Goal: Task Accomplishment & Management: Use online tool/utility

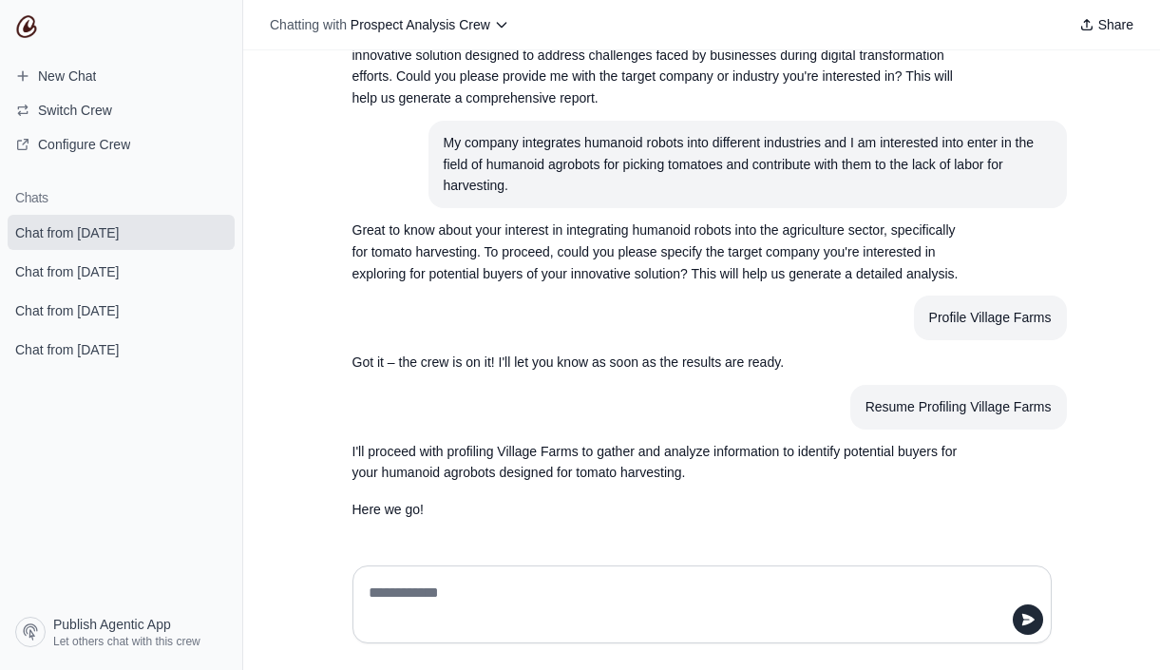
click at [474, 596] on textarea at bounding box center [696, 604] width 663 height 53
click at [64, 70] on span "New Chat" at bounding box center [67, 76] width 58 height 19
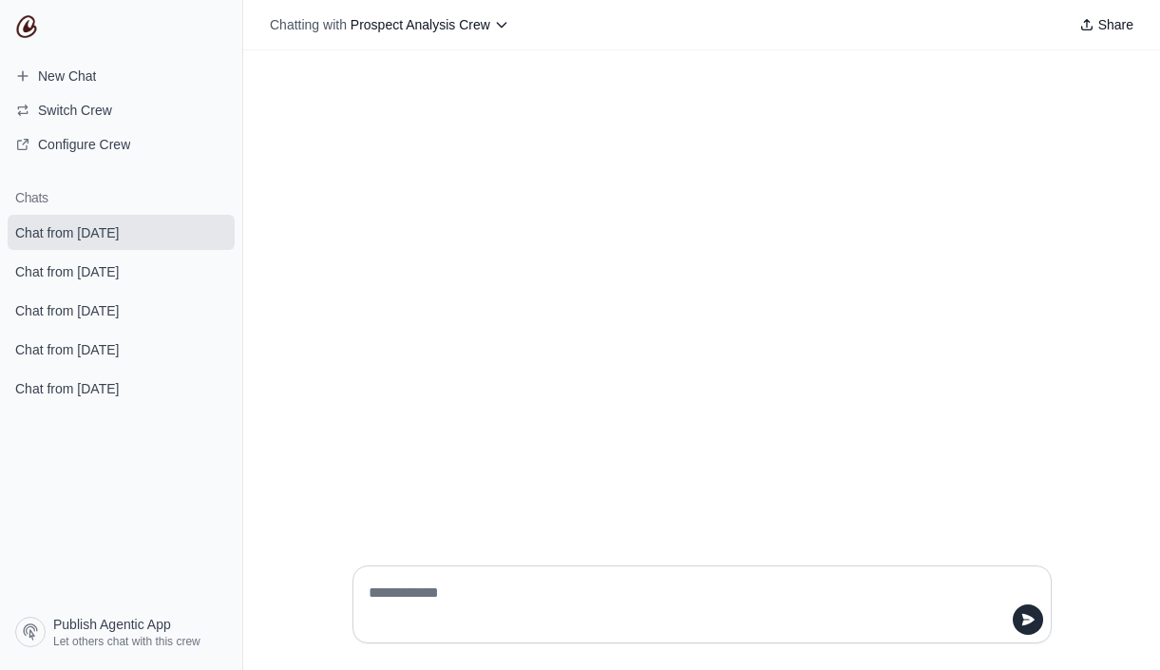
click at [536, 590] on textarea at bounding box center [696, 604] width 663 height 53
type textarea "**********"
type textarea "*"
type textarea "**********"
click at [1031, 626] on icon "submit" at bounding box center [1028, 619] width 15 height 15
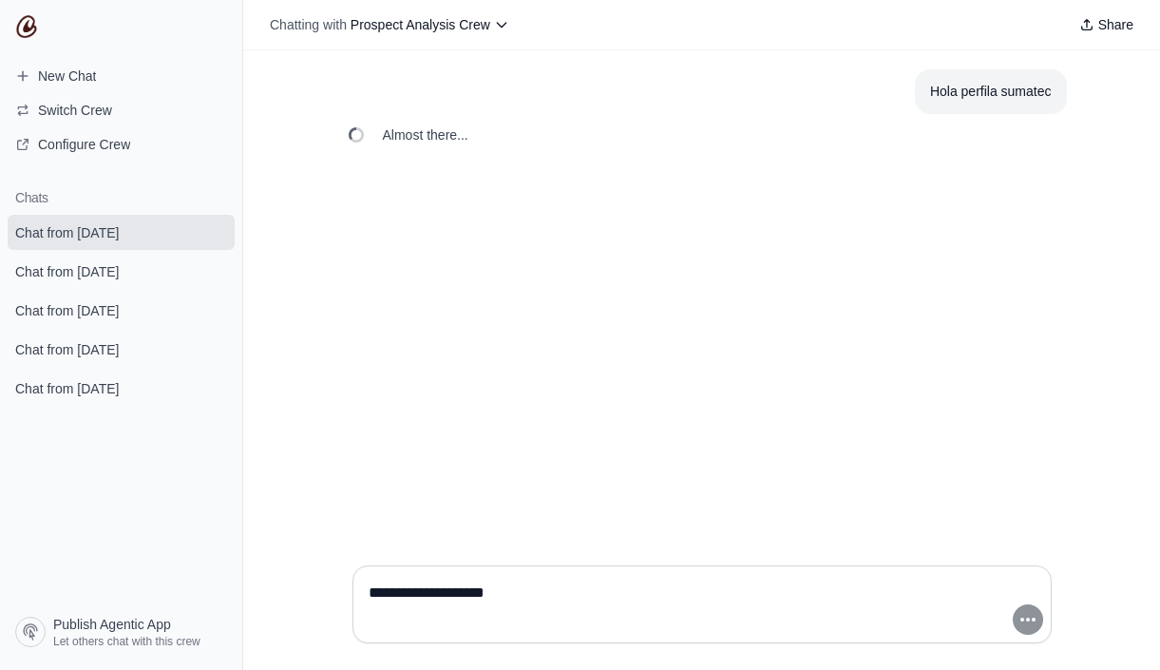
click at [676, 614] on textarea "**********" at bounding box center [696, 604] width 663 height 53
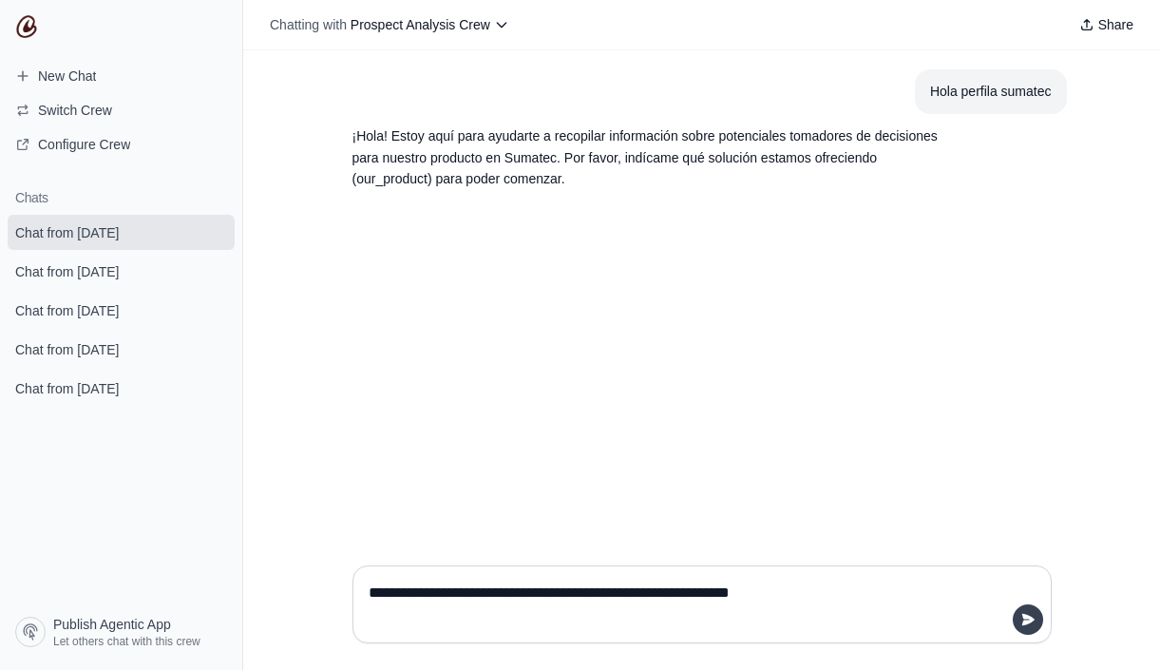
type textarea "**********"
click at [1024, 625] on icon "submit" at bounding box center [1028, 619] width 15 height 15
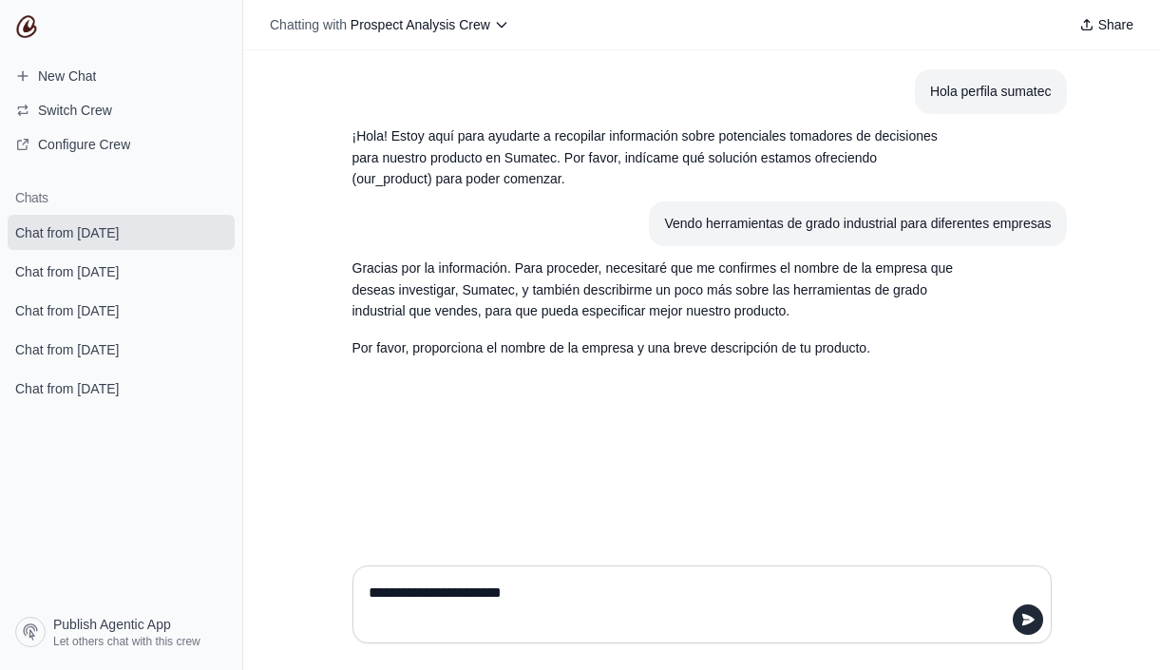
click at [466, 591] on textarea "**********" at bounding box center [696, 604] width 663 height 53
type textarea "**********"
click at [1029, 620] on icon "submit" at bounding box center [1028, 619] width 12 height 11
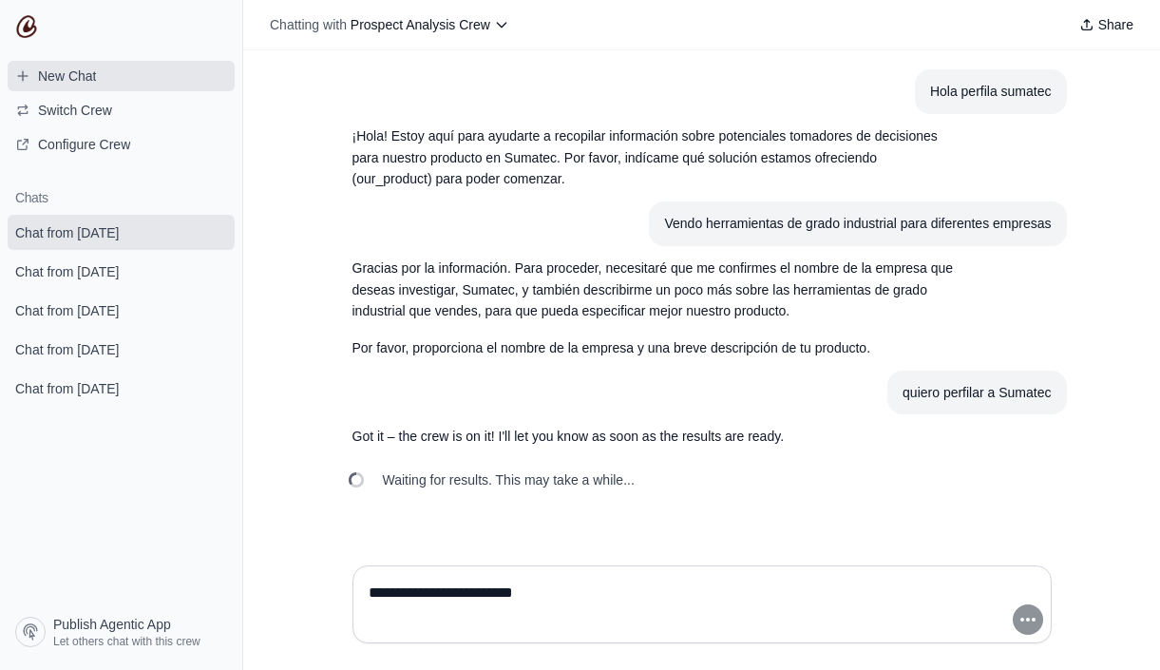
click at [49, 83] on span "New Chat" at bounding box center [67, 76] width 58 height 19
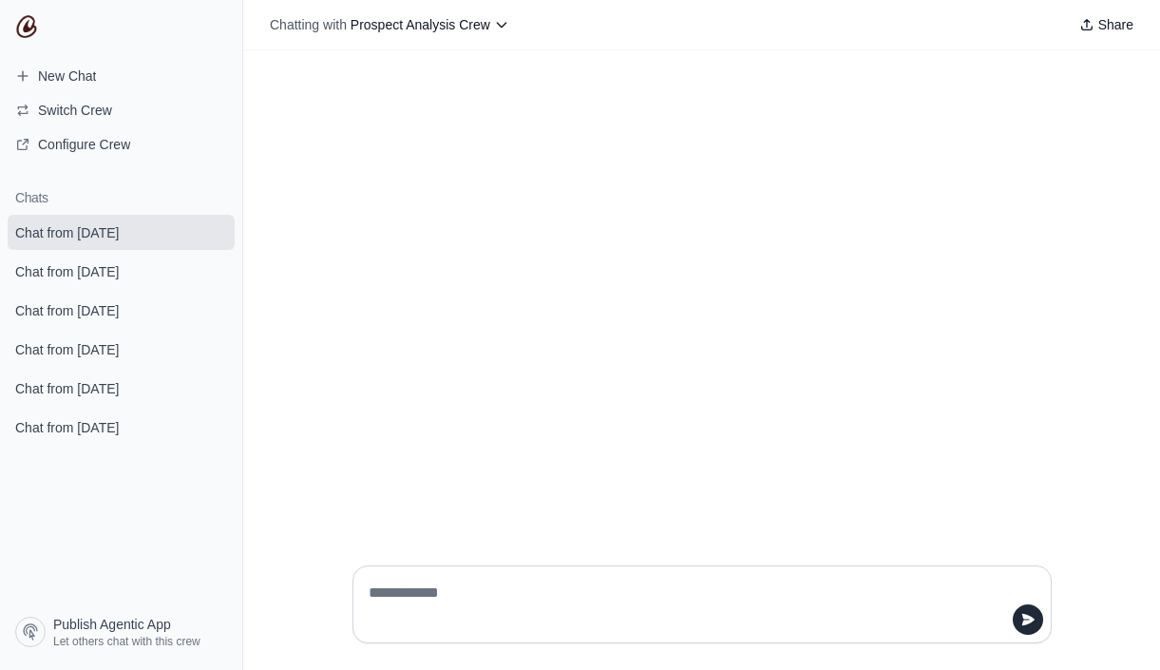
click at [595, 603] on textarea at bounding box center [696, 604] width 663 height 53
type textarea "****"
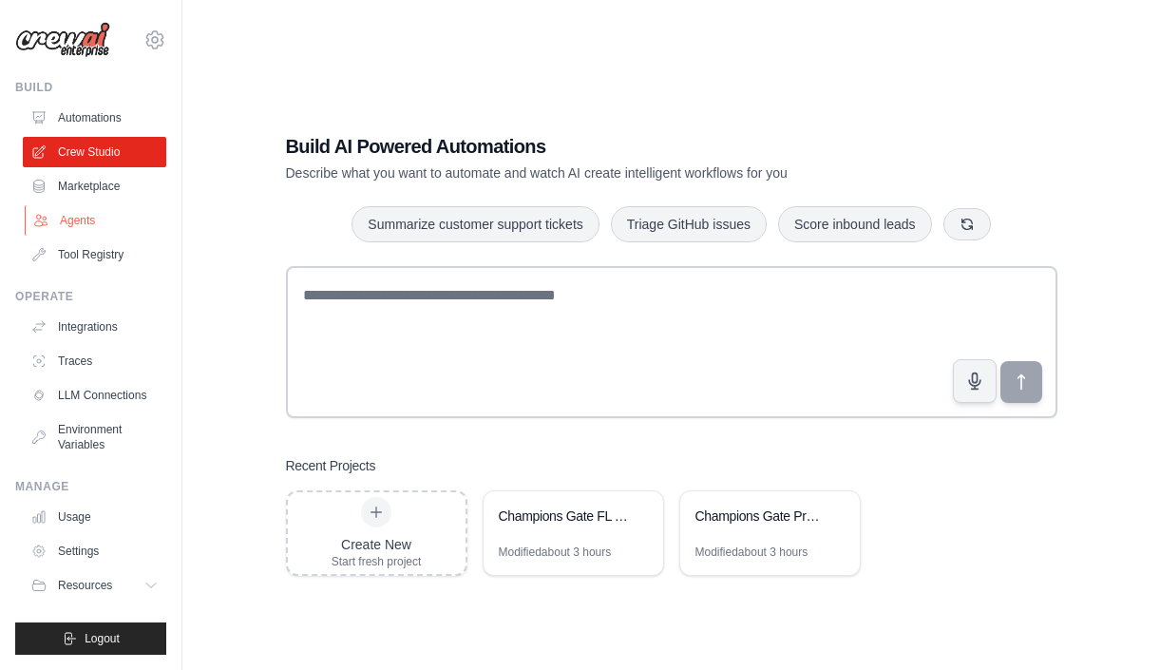
click at [76, 228] on link "Agents" at bounding box center [96, 220] width 143 height 30
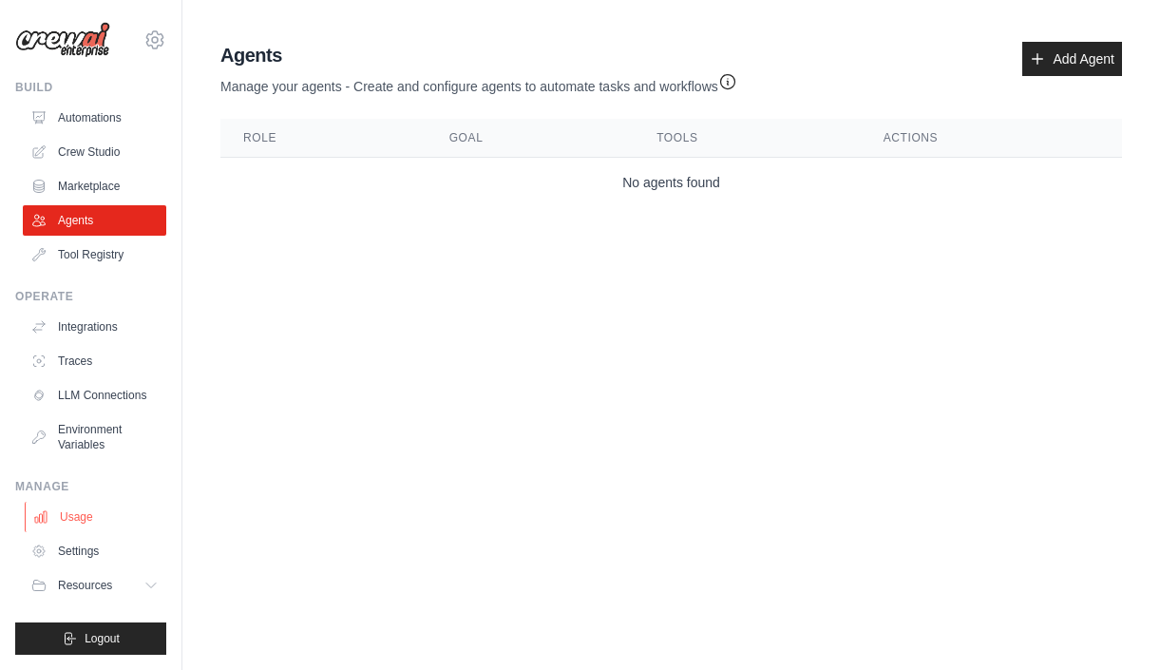
click at [77, 505] on link "Usage" at bounding box center [96, 517] width 143 height 30
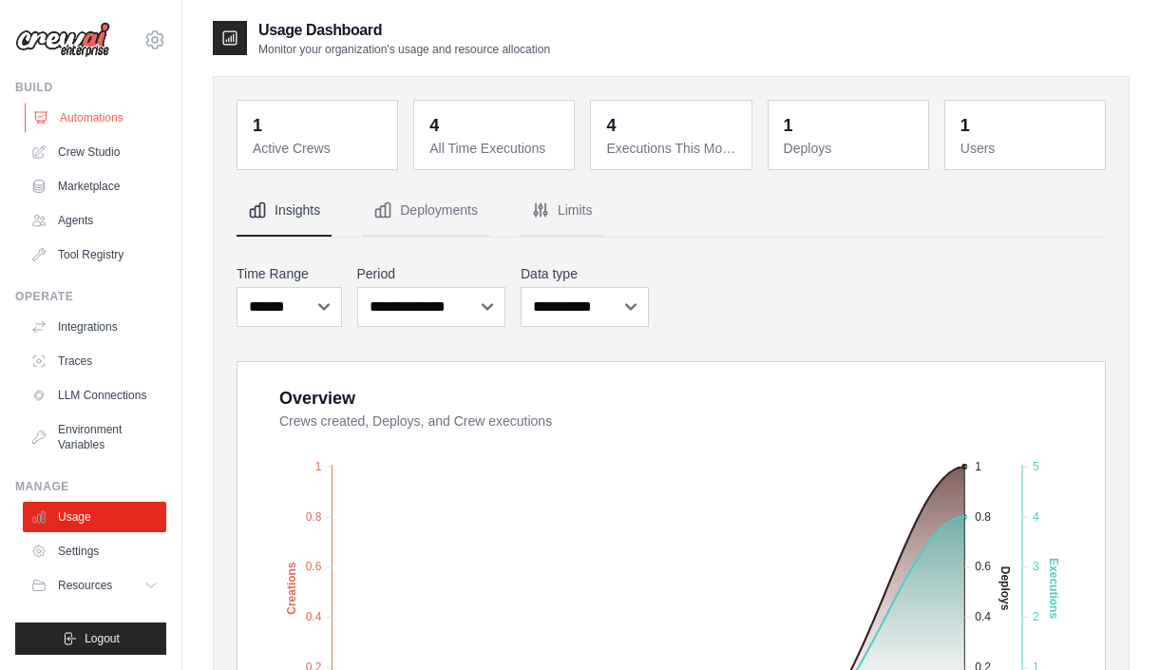
click at [68, 108] on link "Automations" at bounding box center [96, 118] width 143 height 30
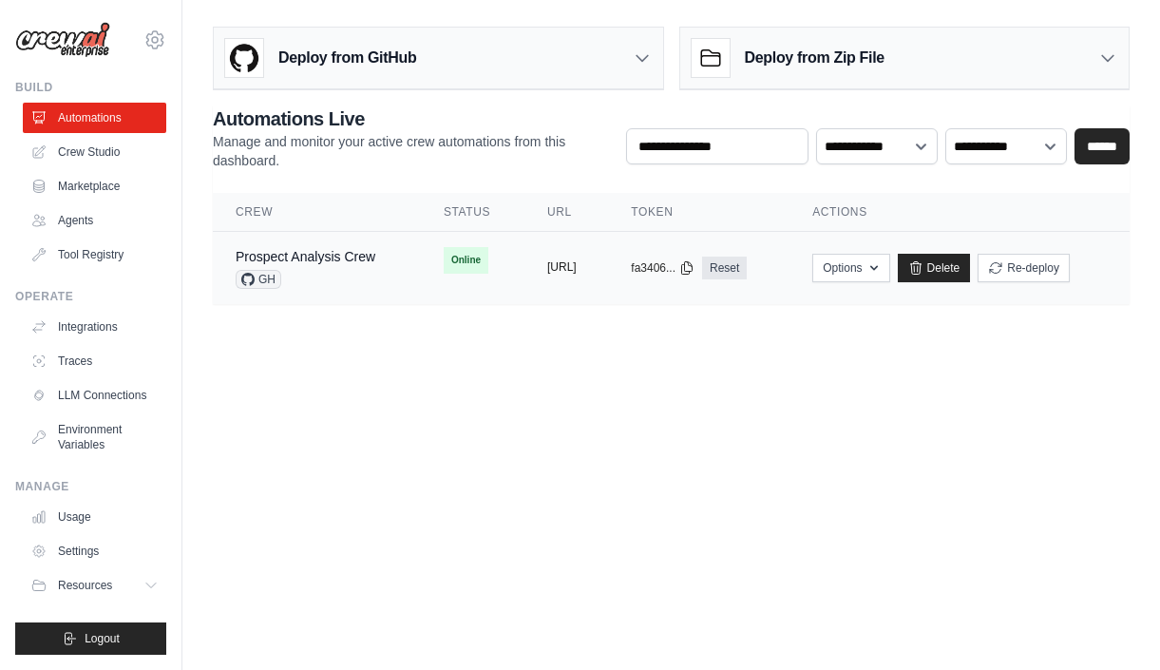
click at [577, 268] on button "[URL]" at bounding box center [561, 266] width 29 height 15
click at [112, 195] on link "Marketplace" at bounding box center [96, 186] width 143 height 30
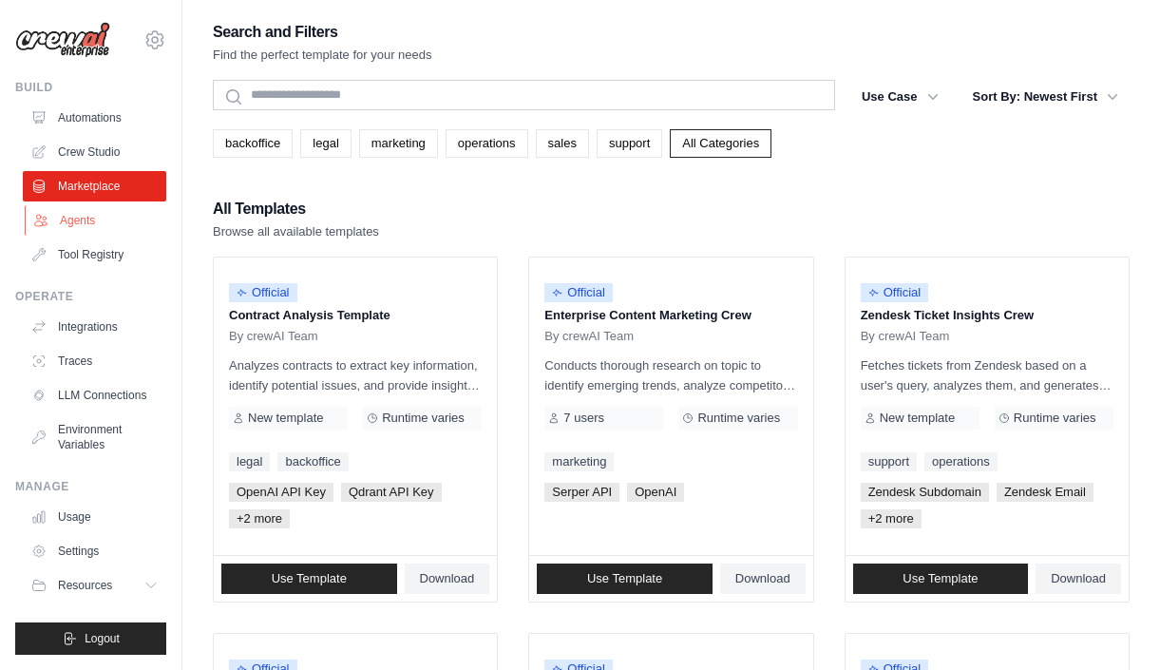
click at [97, 220] on link "Agents" at bounding box center [96, 220] width 143 height 30
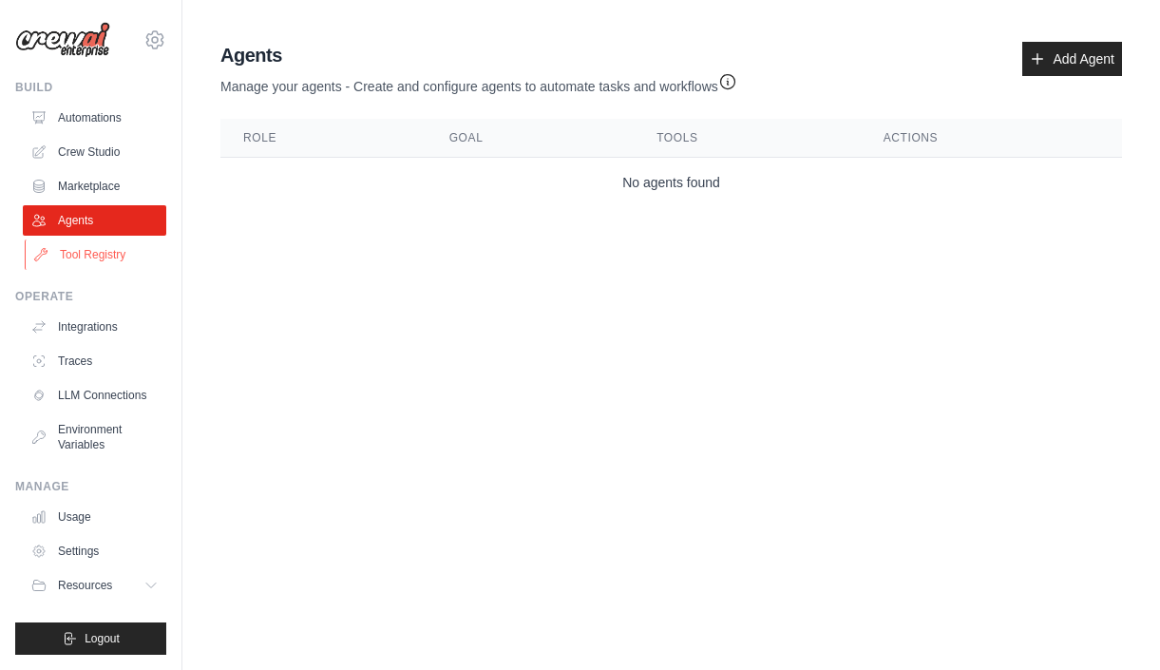
click at [95, 251] on link "Tool Registry" at bounding box center [96, 254] width 143 height 30
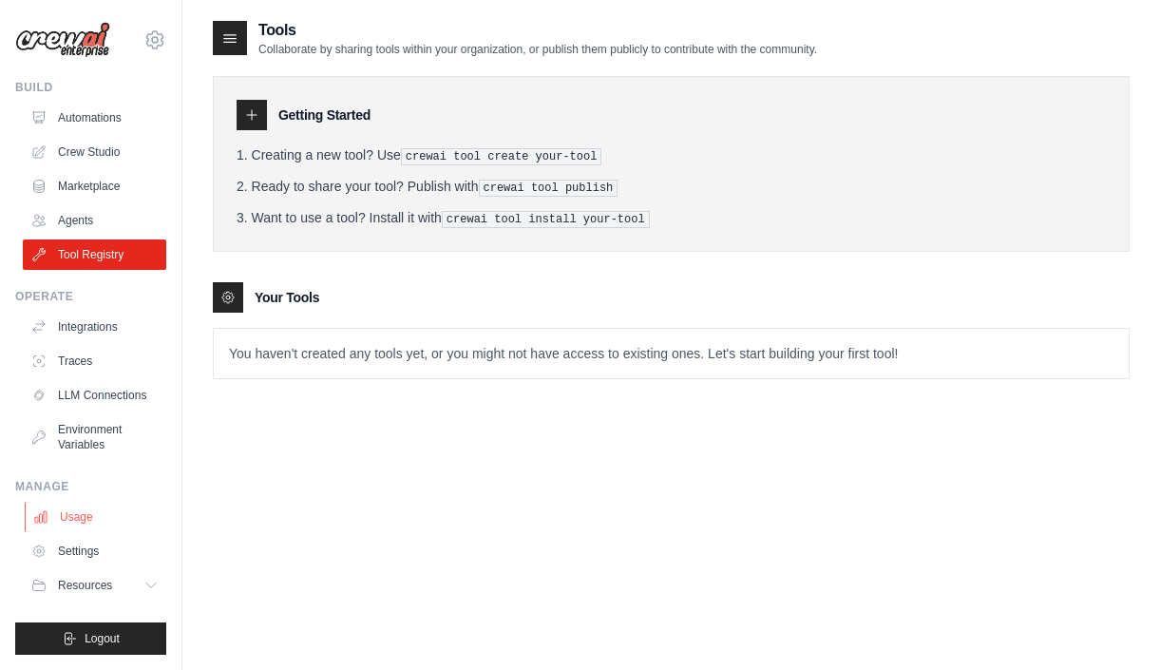
scroll to position [38, 0]
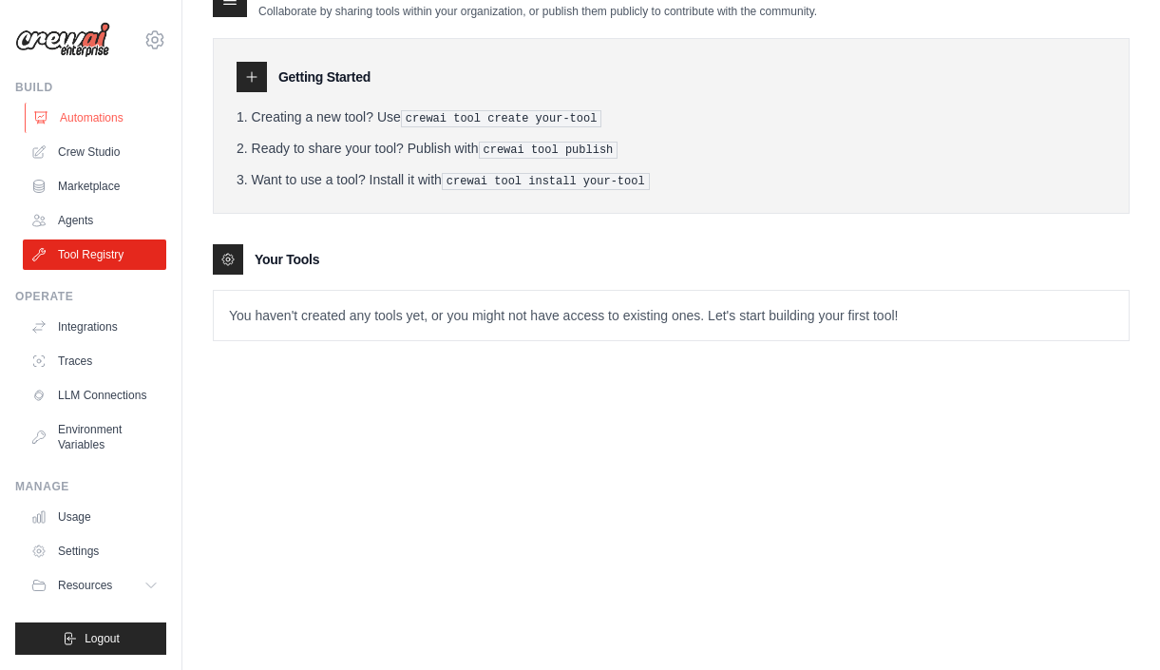
click at [103, 117] on link "Automations" at bounding box center [96, 118] width 143 height 30
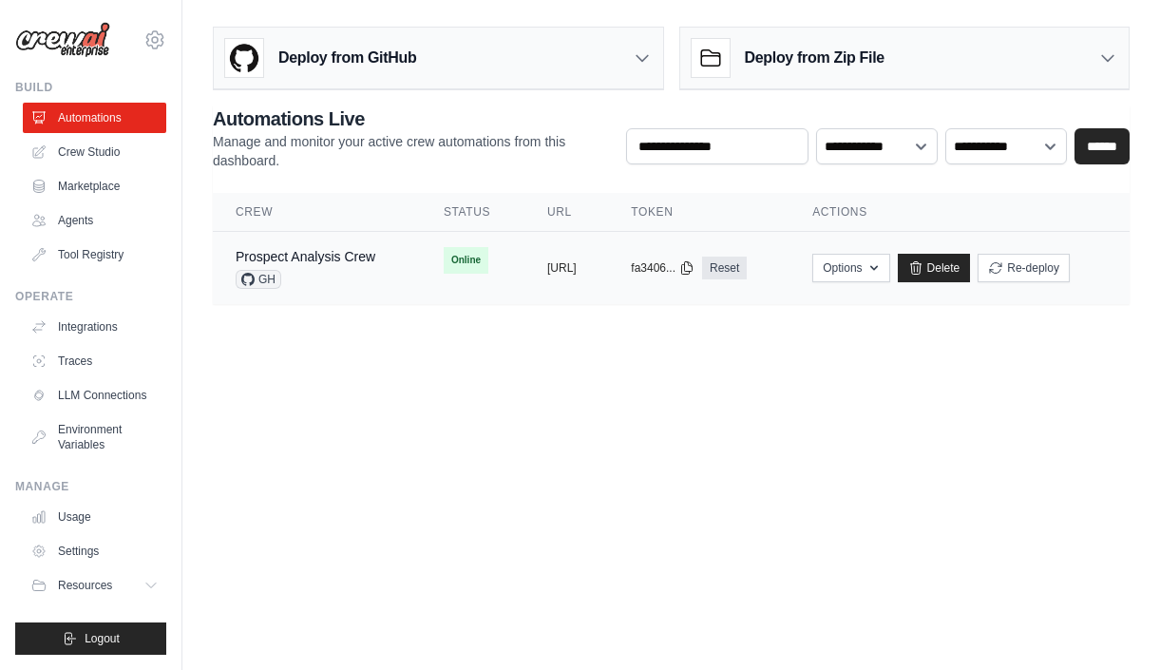
click at [547, 266] on div "copied" at bounding box center [567, 260] width 41 height 23
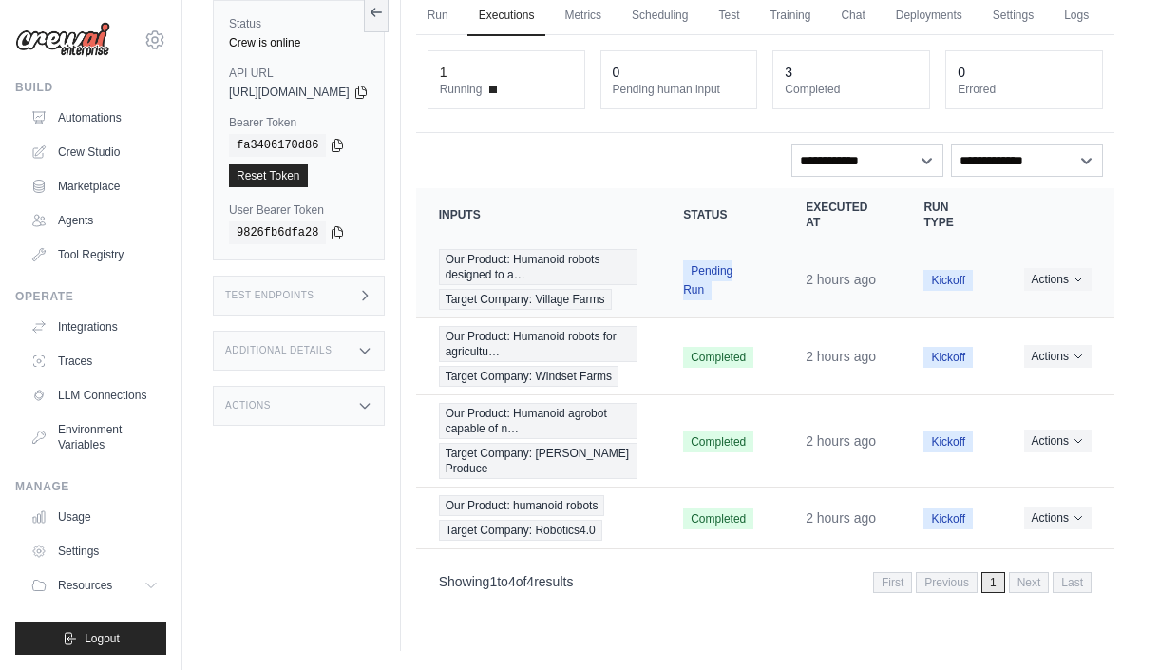
scroll to position [150, 0]
click at [1075, 352] on icon "Actions for execution" at bounding box center [1078, 355] width 11 height 11
click at [1045, 383] on link "View Details" at bounding box center [1031, 390] width 122 height 30
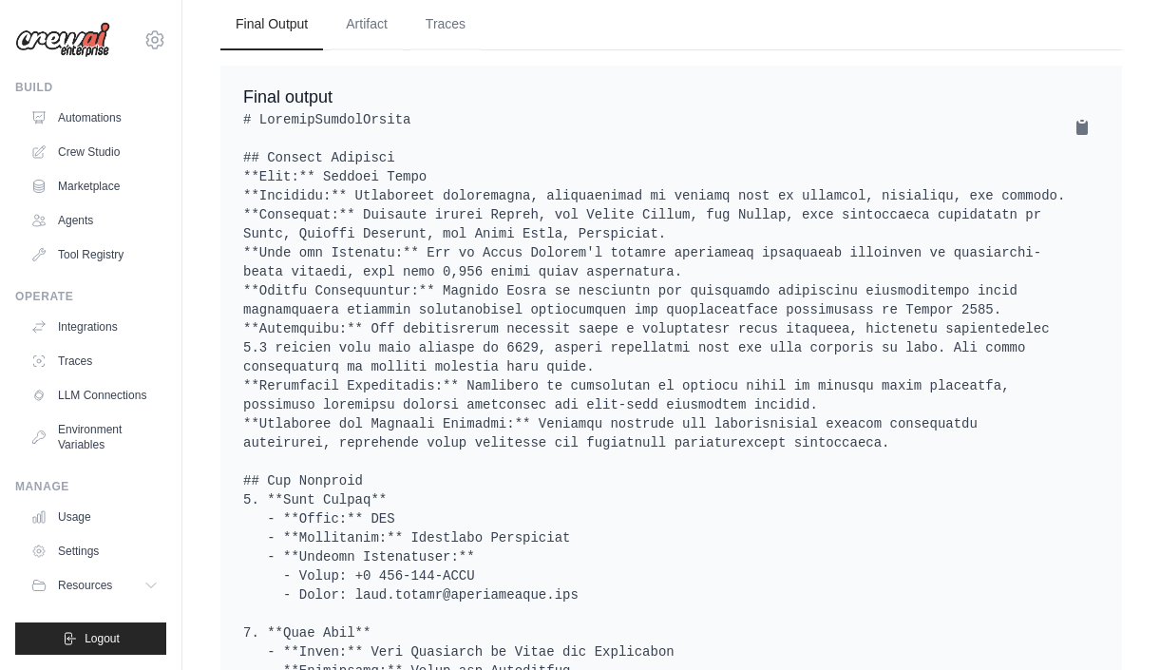
scroll to position [1120, 0]
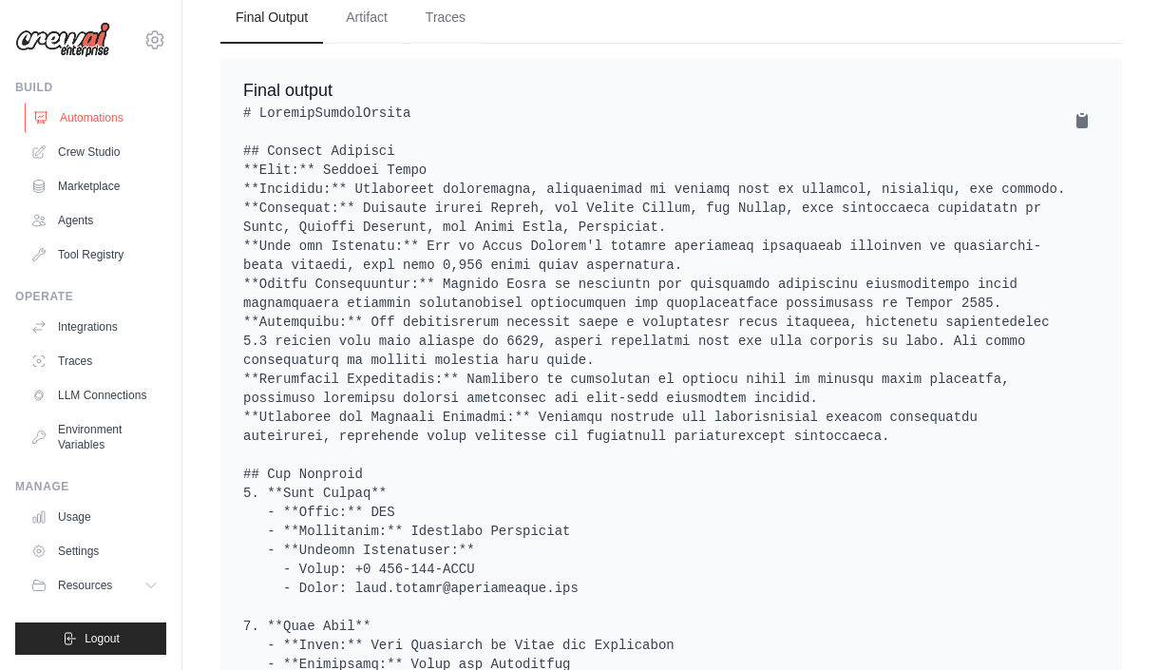
click at [102, 116] on link "Automations" at bounding box center [96, 118] width 143 height 30
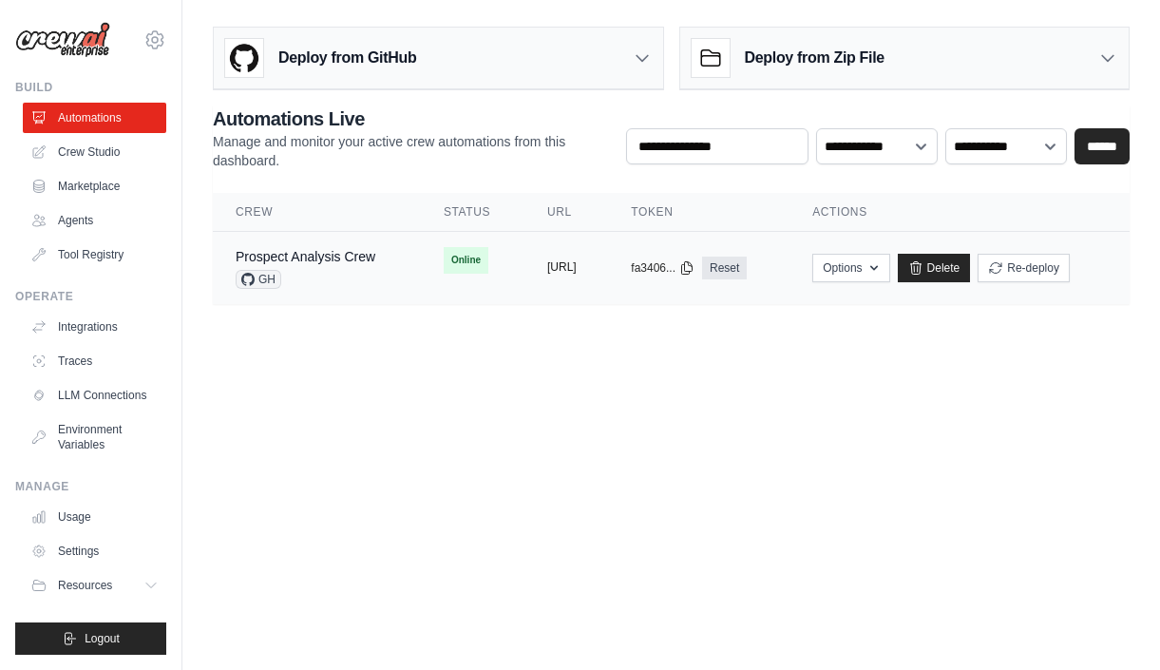
click at [571, 269] on button "[URL]" at bounding box center [561, 266] width 29 height 15
click at [353, 264] on div "Prospect Analysis Crew" at bounding box center [306, 256] width 140 height 19
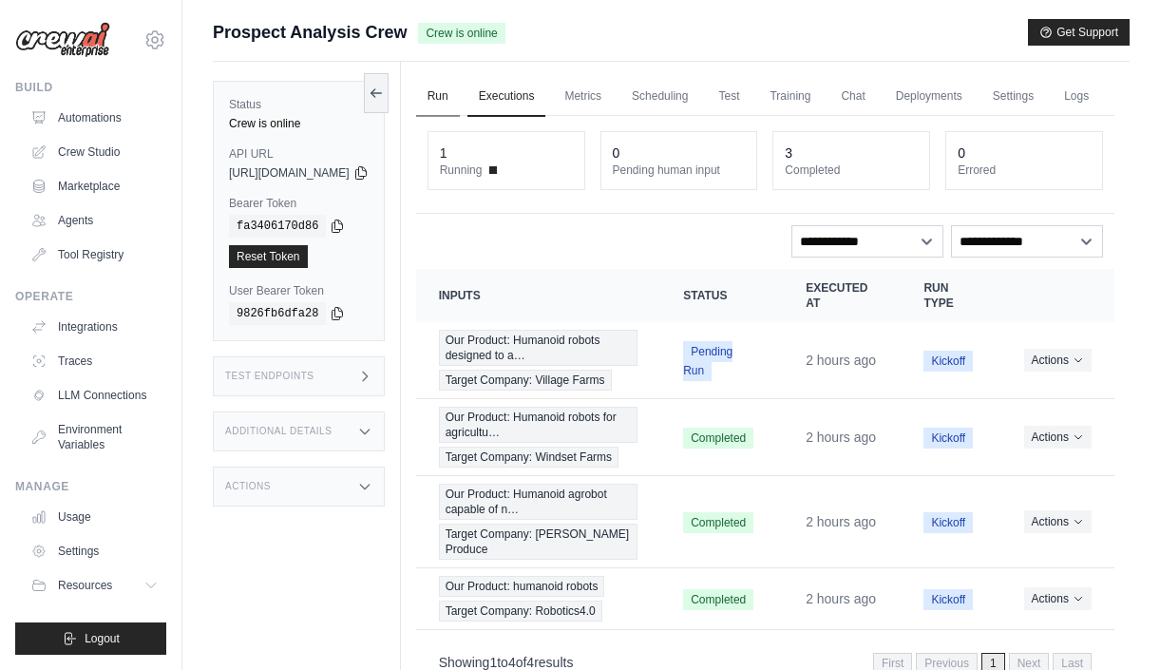
click at [460, 96] on link "Run" at bounding box center [438, 97] width 44 height 40
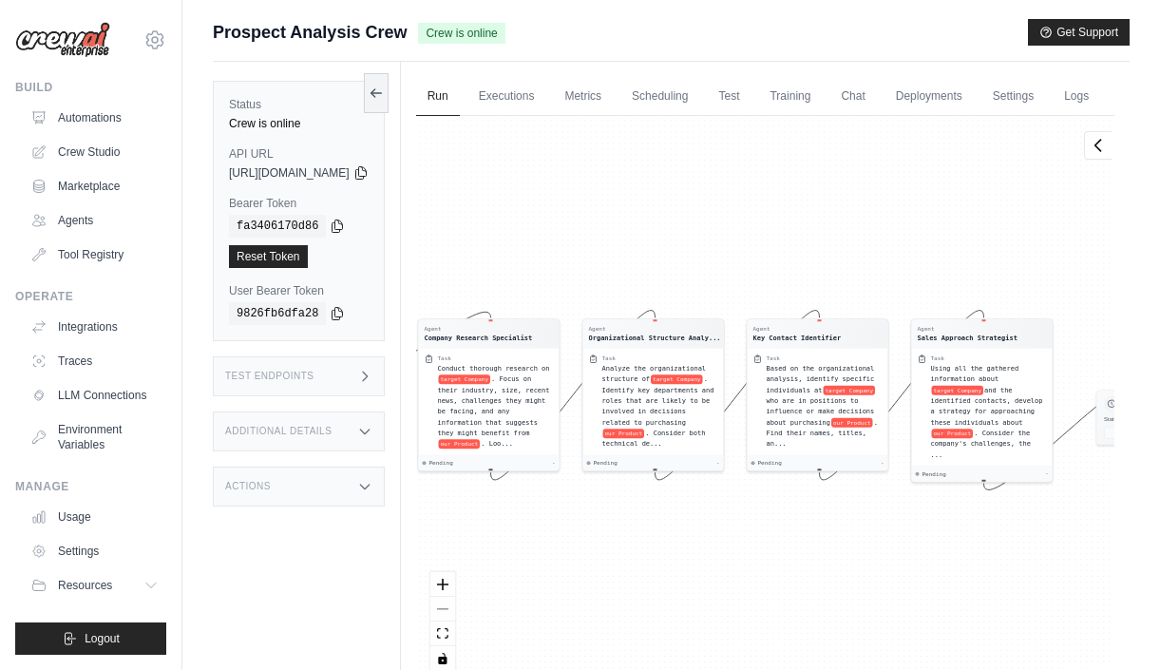
click at [302, 488] on div "Actions" at bounding box center [299, 487] width 172 height 40
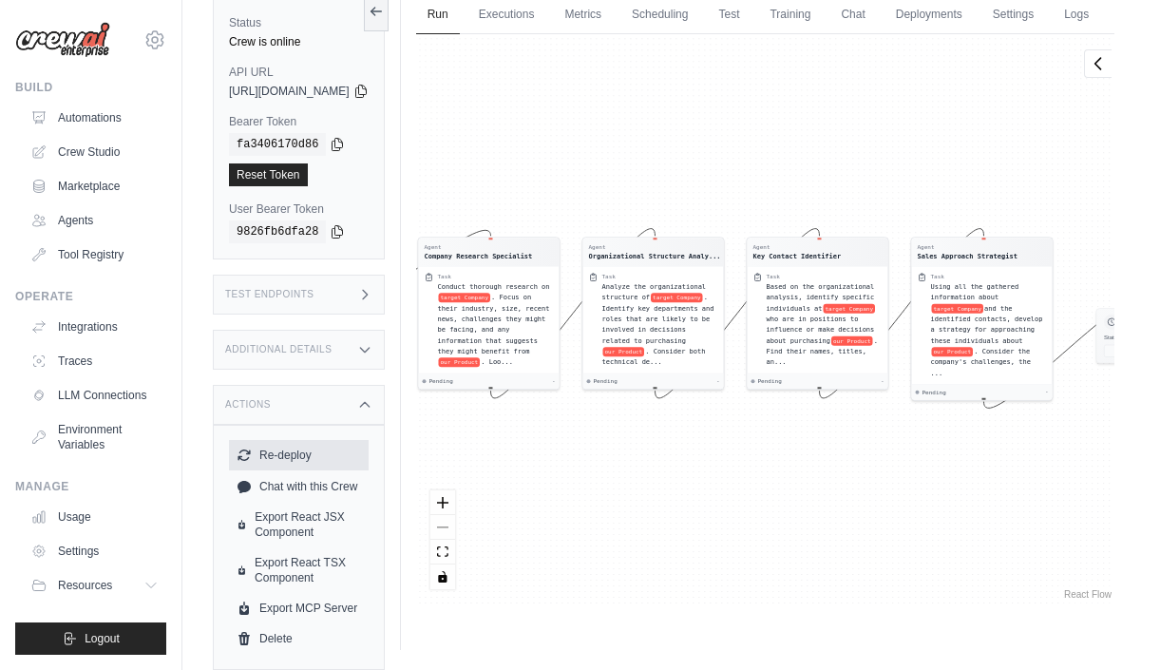
scroll to position [88, 0]
click at [282, 359] on div "Additional Details" at bounding box center [299, 350] width 172 height 40
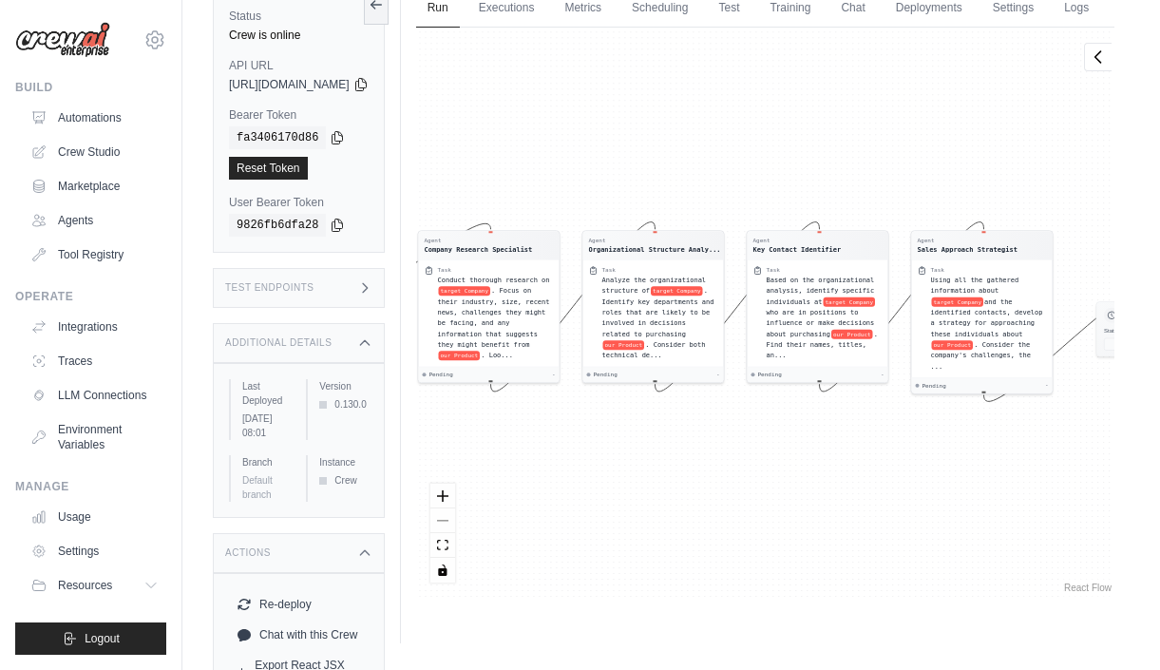
click at [280, 285] on div "Test Endpoints" at bounding box center [299, 288] width 172 height 40
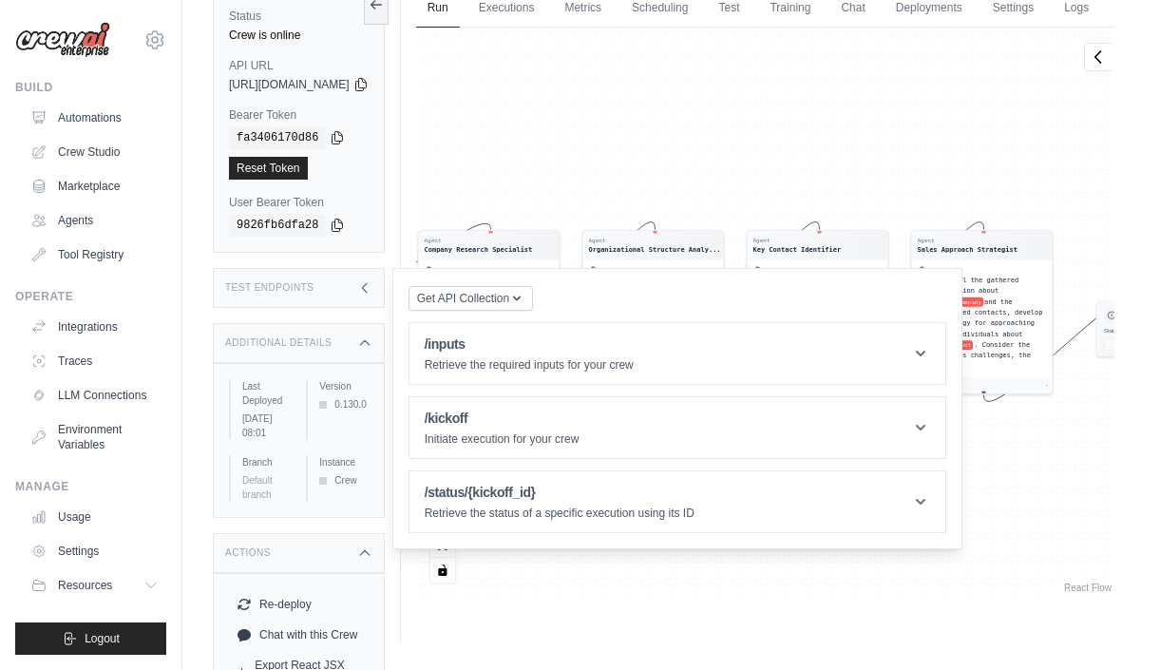
click at [335, 263] on div "Status Crew is online API URL copied [URL][DOMAIN_NAME] Bearer Token copied fa3…" at bounding box center [307, 308] width 188 height 670
click at [369, 135] on div "fa3406170d86" at bounding box center [299, 137] width 140 height 23
click at [356, 21] on label "Status" at bounding box center [299, 16] width 140 height 15
click at [284, 172] on link "Reset Token" at bounding box center [268, 168] width 79 height 23
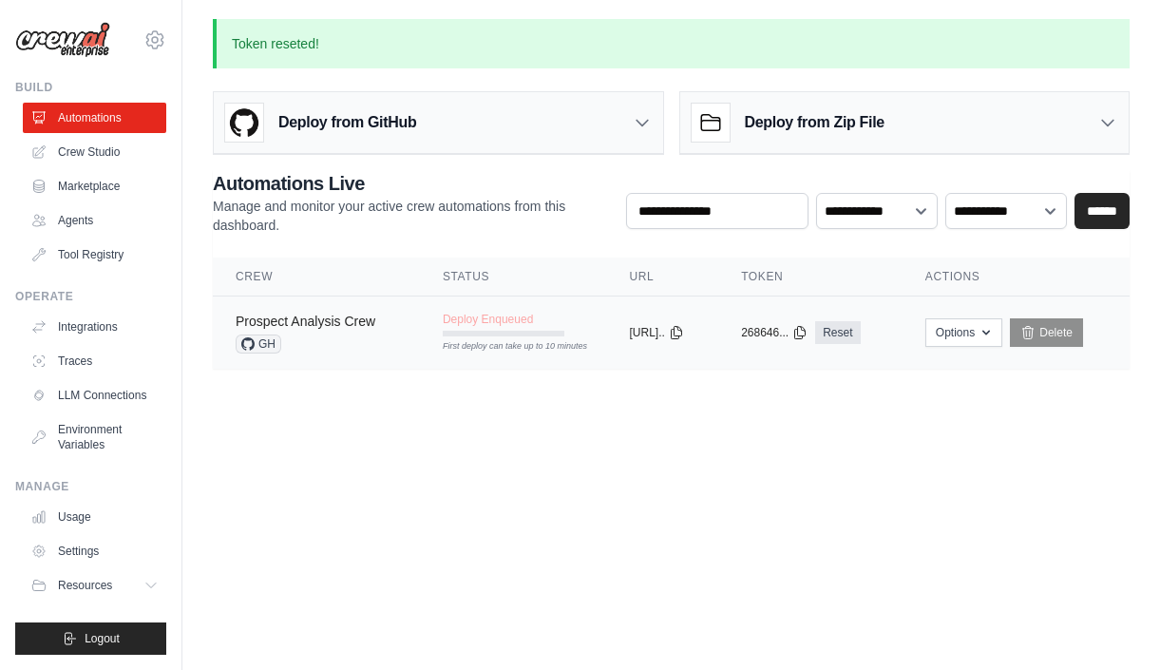
click at [343, 318] on link "Prospect Analysis Crew" at bounding box center [306, 321] width 140 height 15
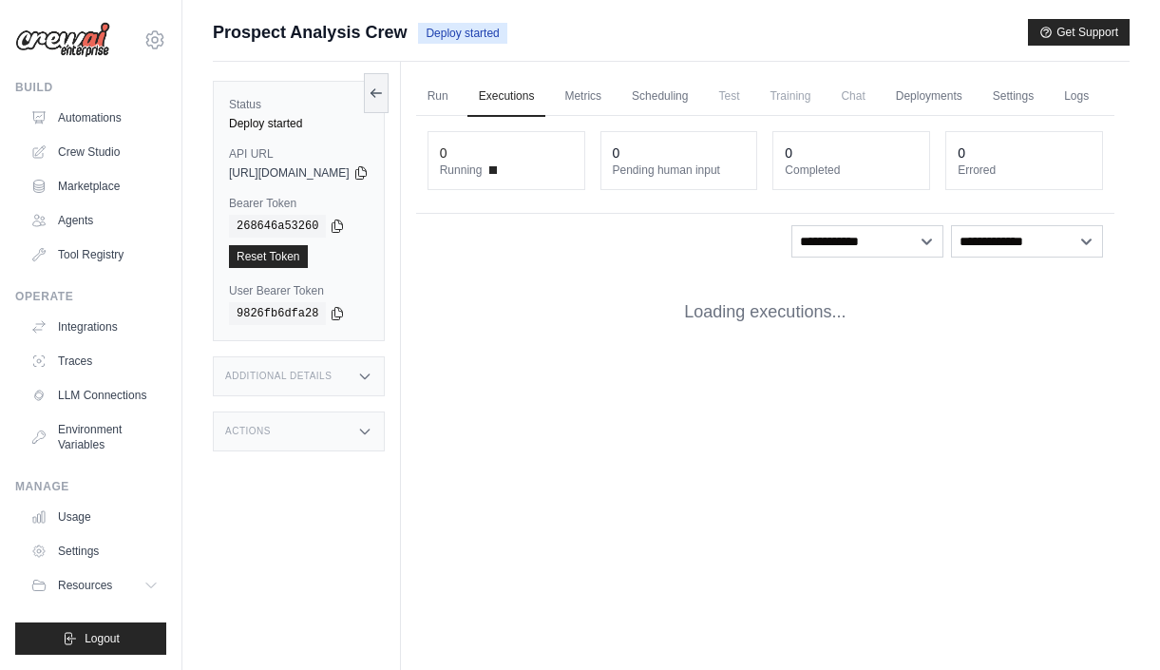
click at [343, 318] on icon at bounding box center [337, 313] width 15 height 15
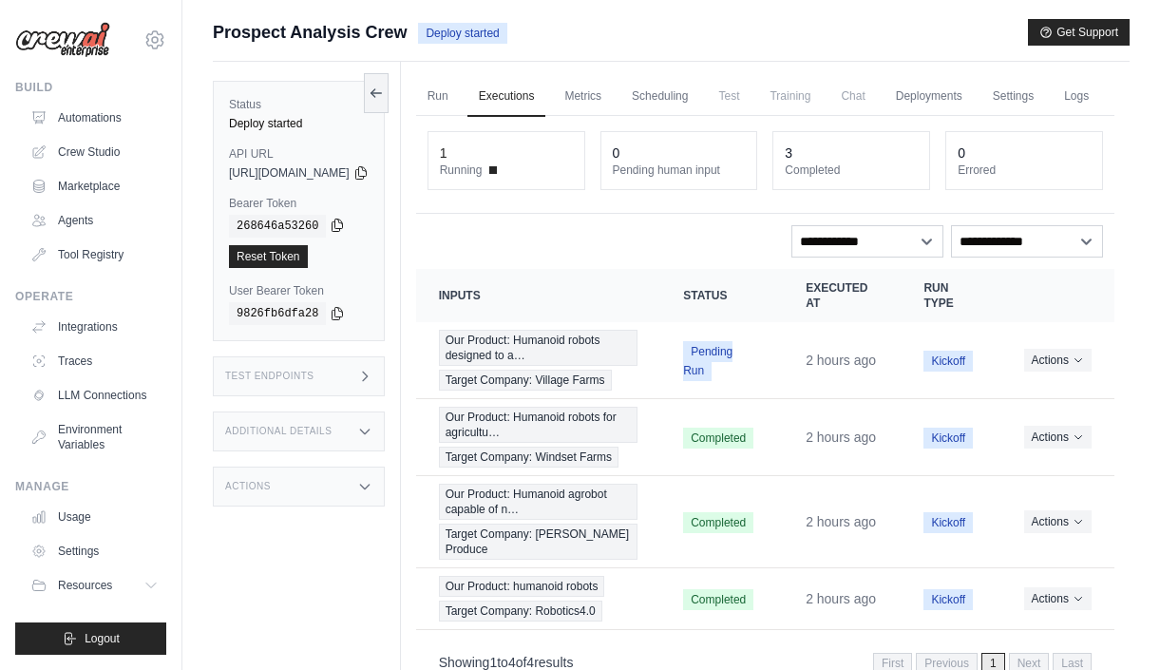
click at [337, 223] on icon at bounding box center [337, 225] width 15 height 15
click at [369, 177] on icon at bounding box center [361, 171] width 15 height 15
click at [373, 374] on icon at bounding box center [364, 376] width 15 height 15
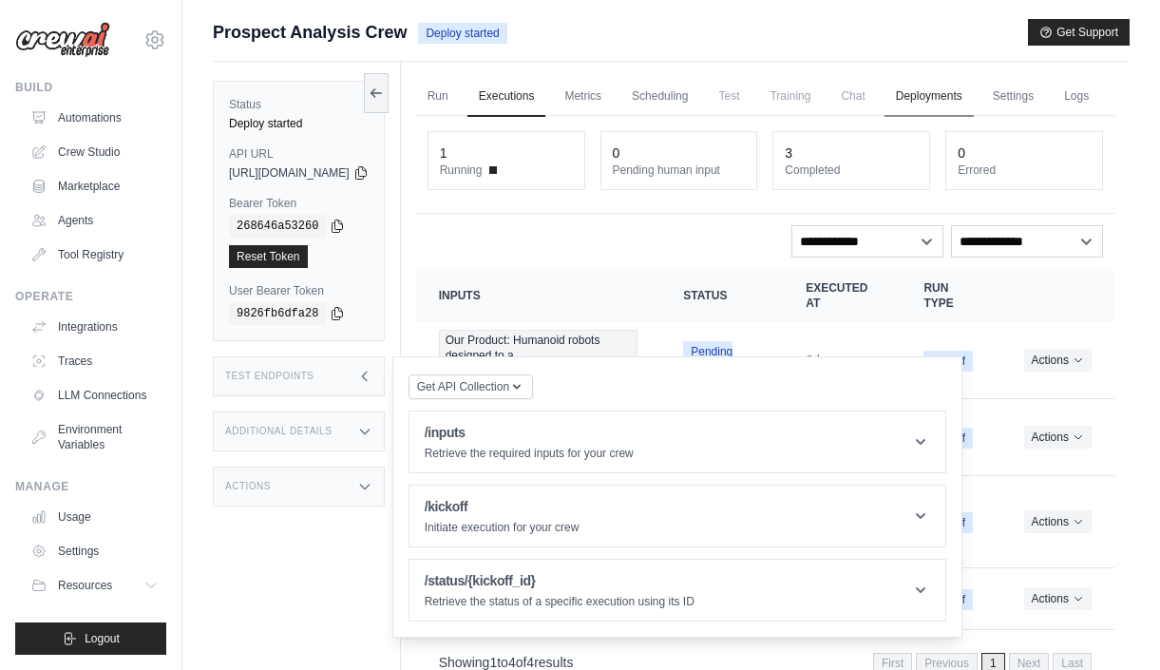
click at [960, 94] on link "Deployments" at bounding box center [929, 97] width 89 height 40
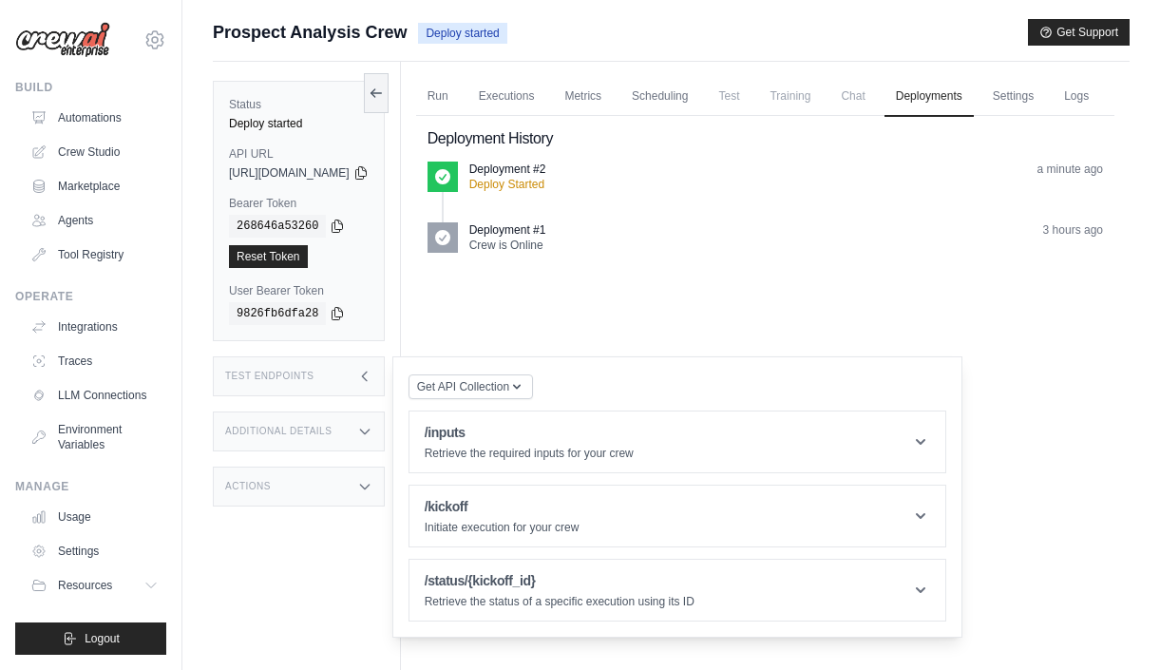
click at [546, 177] on p "Deployment #2" at bounding box center [507, 169] width 77 height 15
click at [751, 97] on span "Test" at bounding box center [729, 96] width 44 height 38
click at [1060, 177] on div "a minute ago" at bounding box center [1071, 169] width 66 height 15
click at [1045, 96] on link "Settings" at bounding box center [1014, 97] width 64 height 40
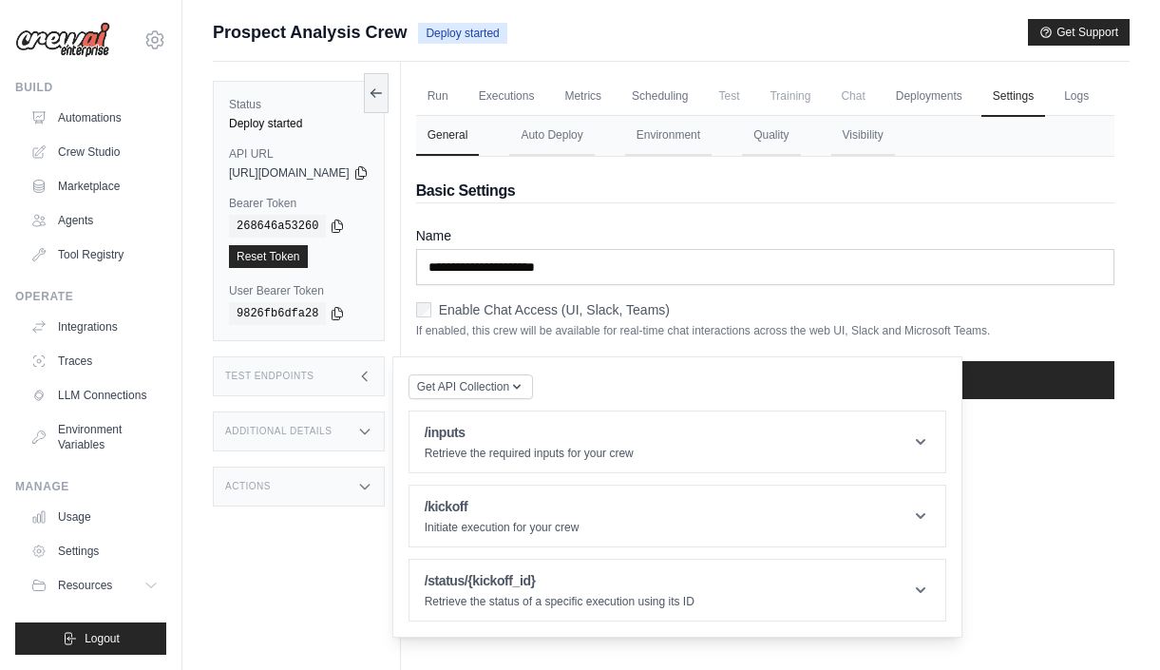
click at [876, 92] on span "Chat" at bounding box center [853, 96] width 47 height 38
click at [822, 100] on span "Training" at bounding box center [790, 96] width 64 height 38
click at [699, 95] on link "Scheduling" at bounding box center [660, 97] width 79 height 40
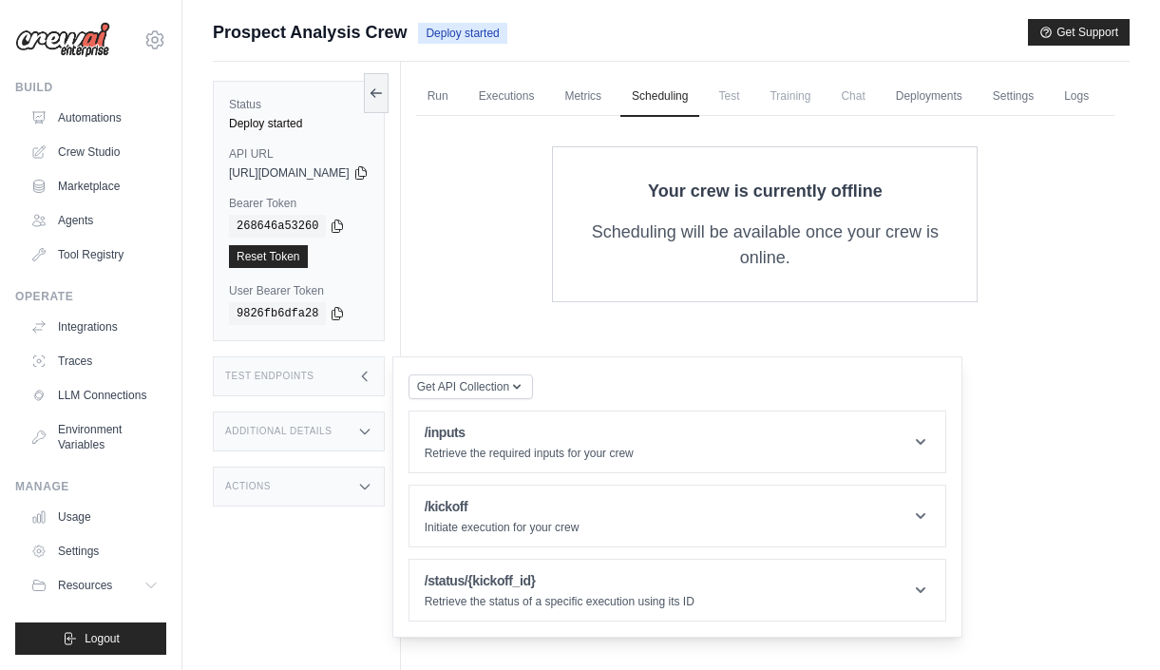
click at [751, 95] on span "Test" at bounding box center [729, 96] width 44 height 38
click at [822, 91] on span "Training" at bounding box center [790, 96] width 64 height 38
click at [972, 96] on link "Deployments" at bounding box center [929, 97] width 89 height 40
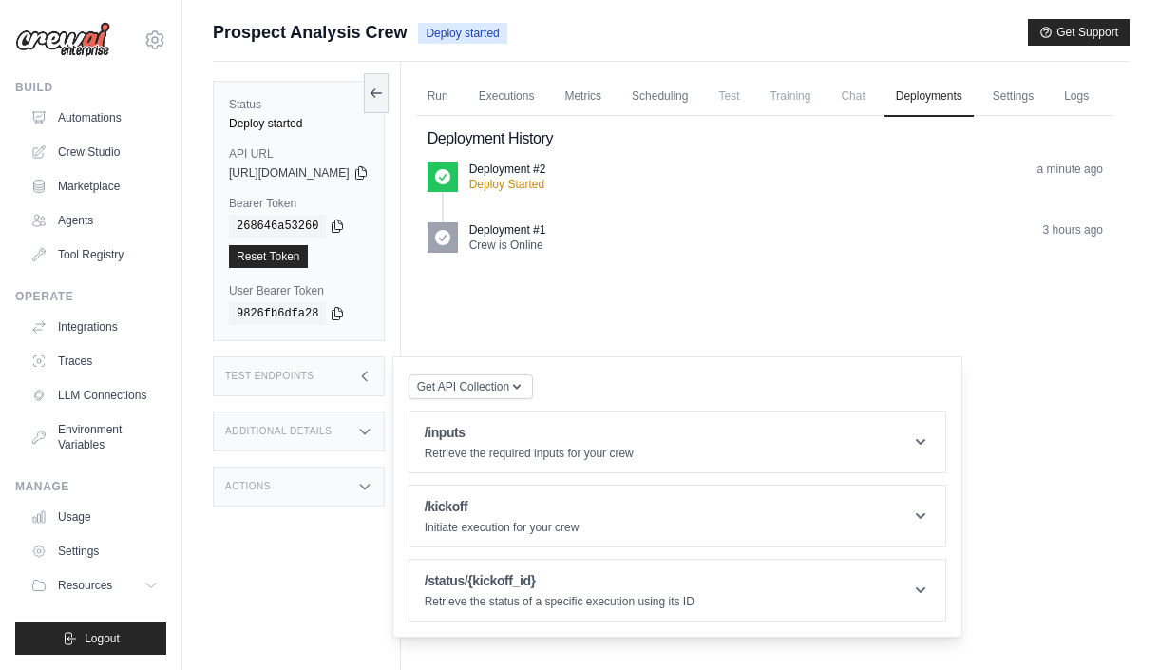
click at [1059, 377] on div "Run Executions Metrics Scheduling Test Training Chat Deployments Settings Logs …" at bounding box center [765, 397] width 729 height 670
click at [349, 429] on div "Additional Details" at bounding box center [299, 431] width 172 height 40
click at [373, 377] on icon at bounding box center [364, 376] width 15 height 15
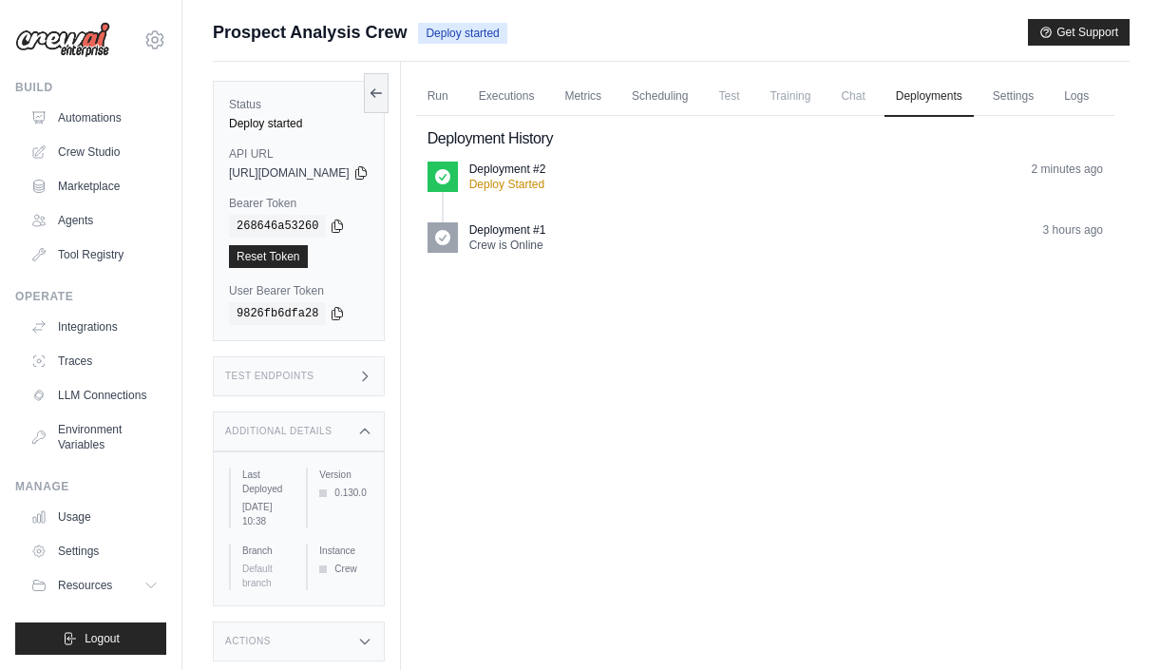
click at [373, 428] on icon at bounding box center [364, 431] width 15 height 15
click at [373, 493] on icon at bounding box center [364, 486] width 15 height 15
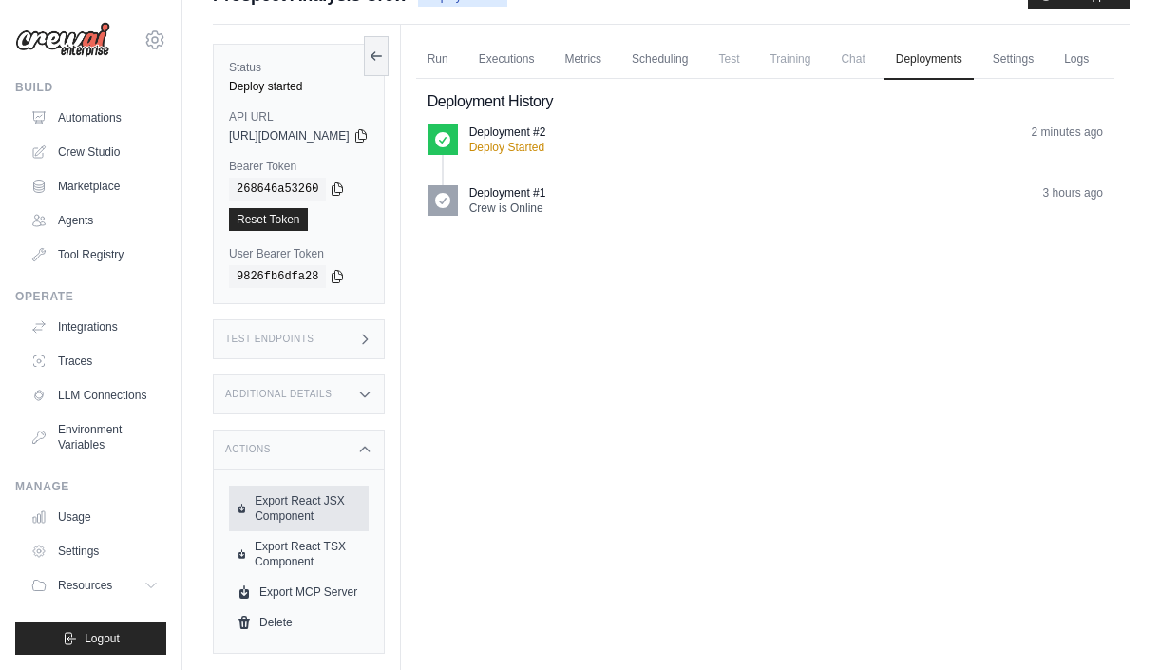
scroll to position [19, 0]
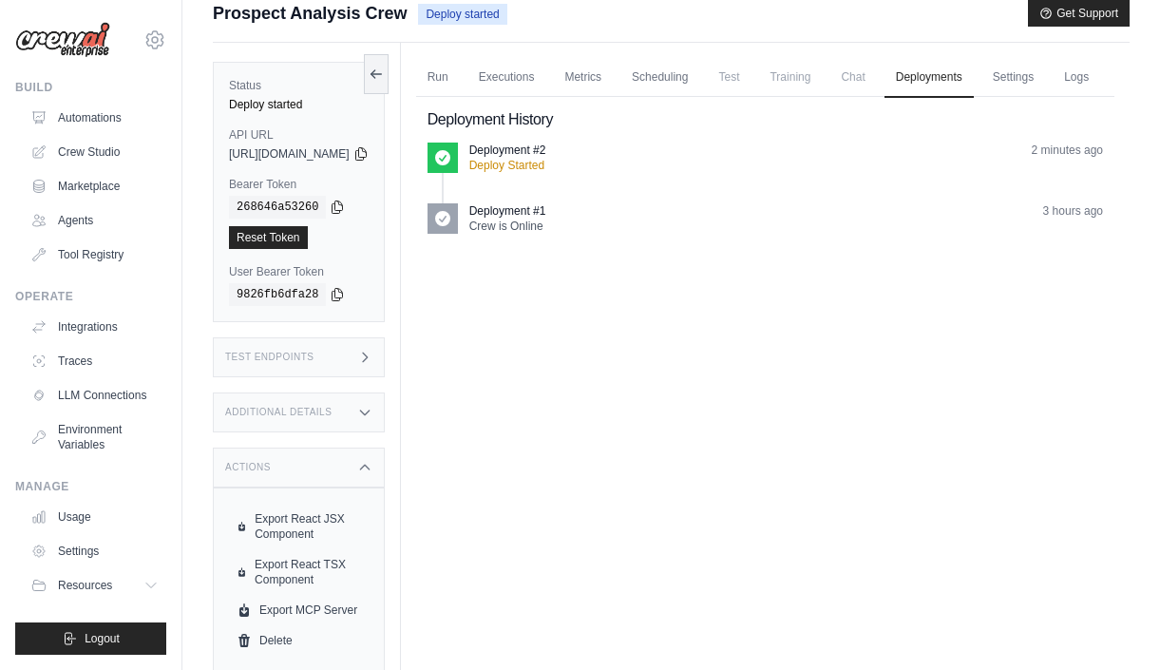
click at [373, 467] on icon at bounding box center [364, 467] width 15 height 15
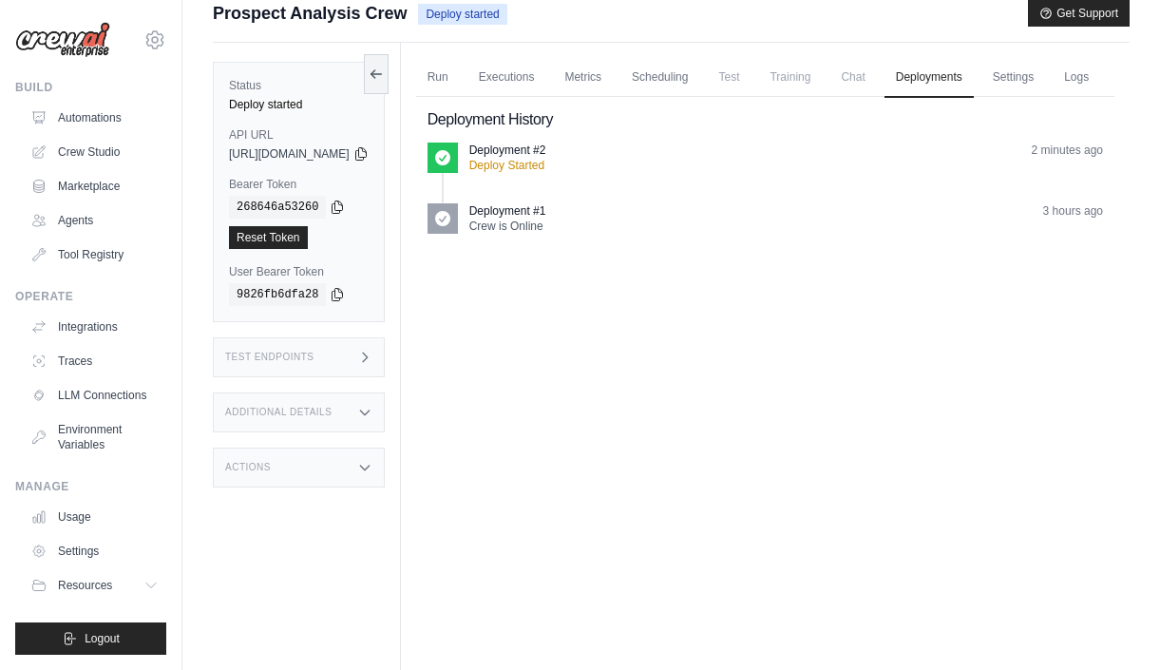
click at [373, 360] on icon at bounding box center [364, 357] width 15 height 15
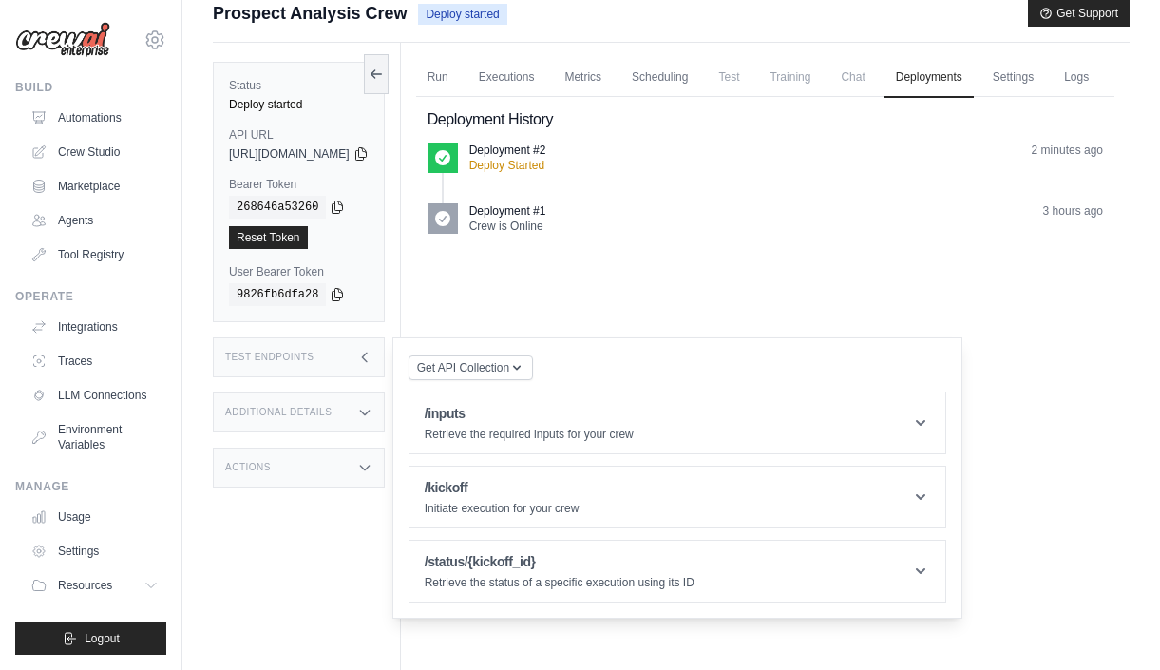
click at [373, 360] on icon at bounding box center [364, 357] width 15 height 15
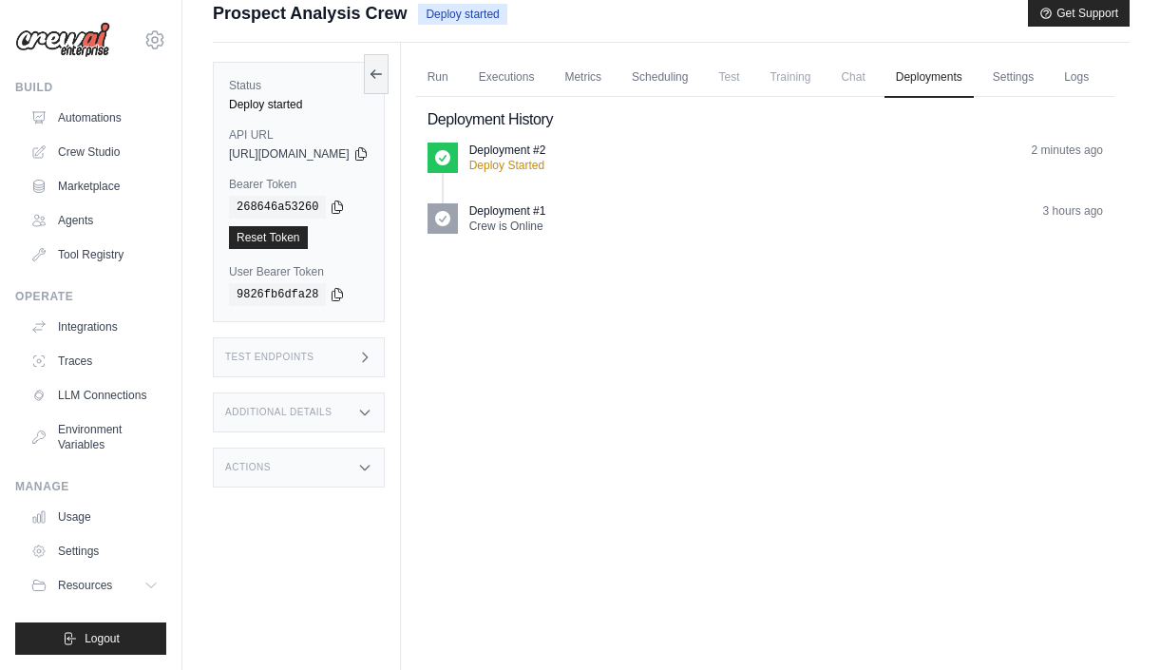
click at [373, 360] on icon at bounding box center [364, 357] width 15 height 15
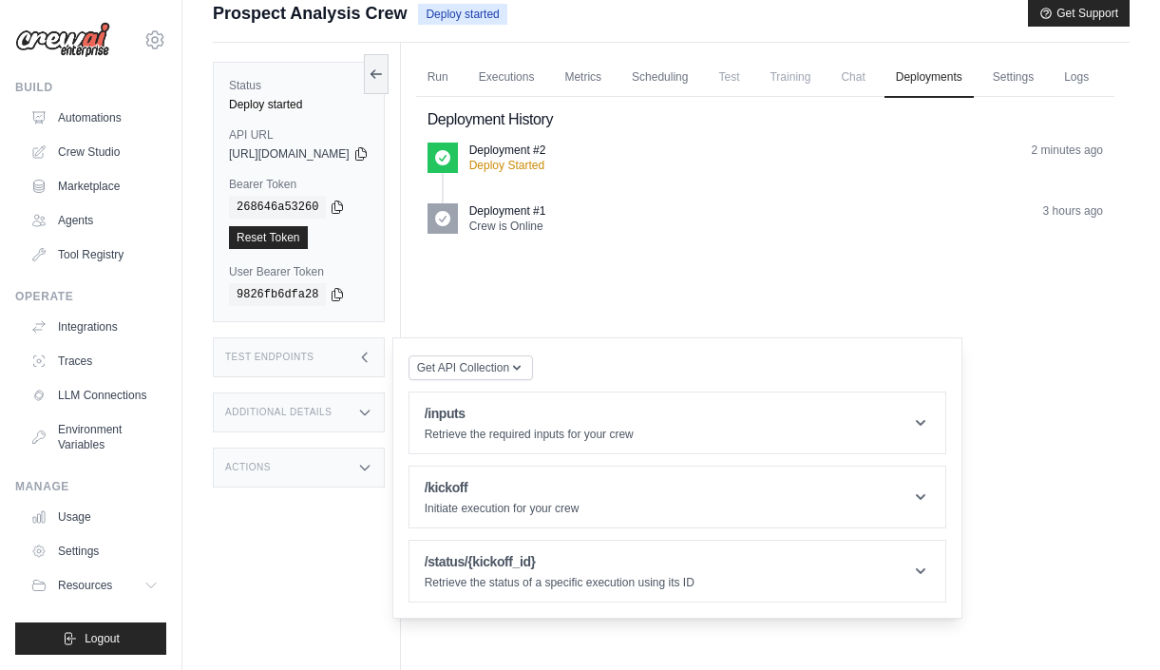
click at [373, 360] on icon at bounding box center [364, 357] width 15 height 15
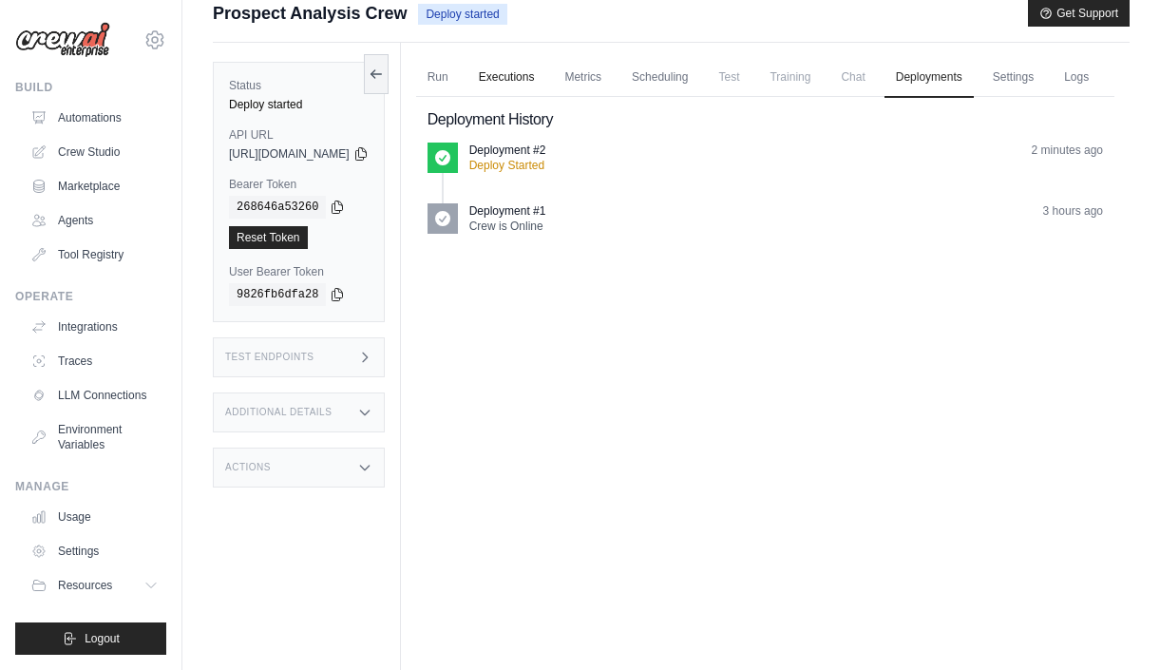
click at [546, 78] on link "Executions" at bounding box center [507, 78] width 79 height 40
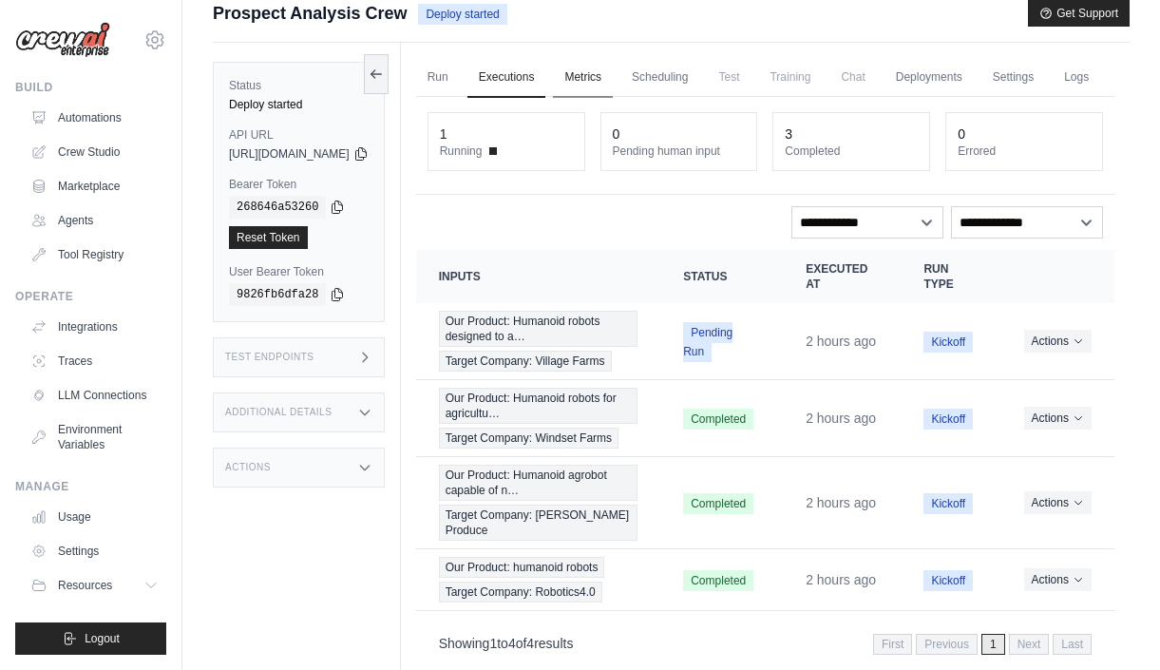
click at [613, 74] on link "Metrics" at bounding box center [583, 78] width 60 height 40
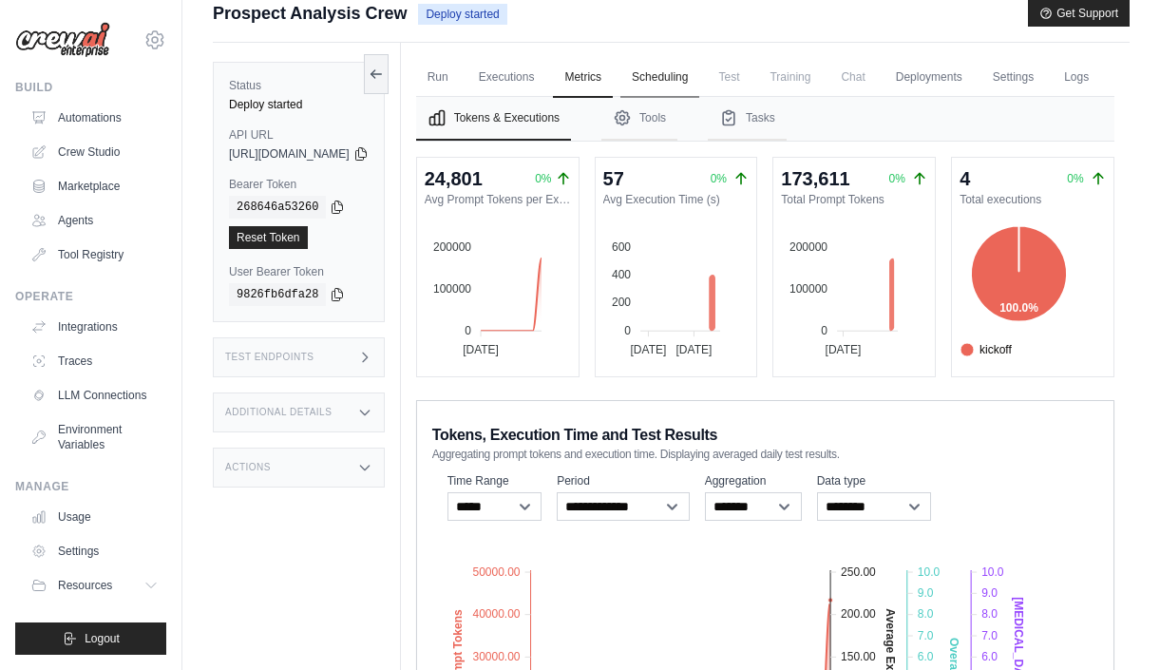
click at [699, 79] on link "Scheduling" at bounding box center [660, 78] width 79 height 40
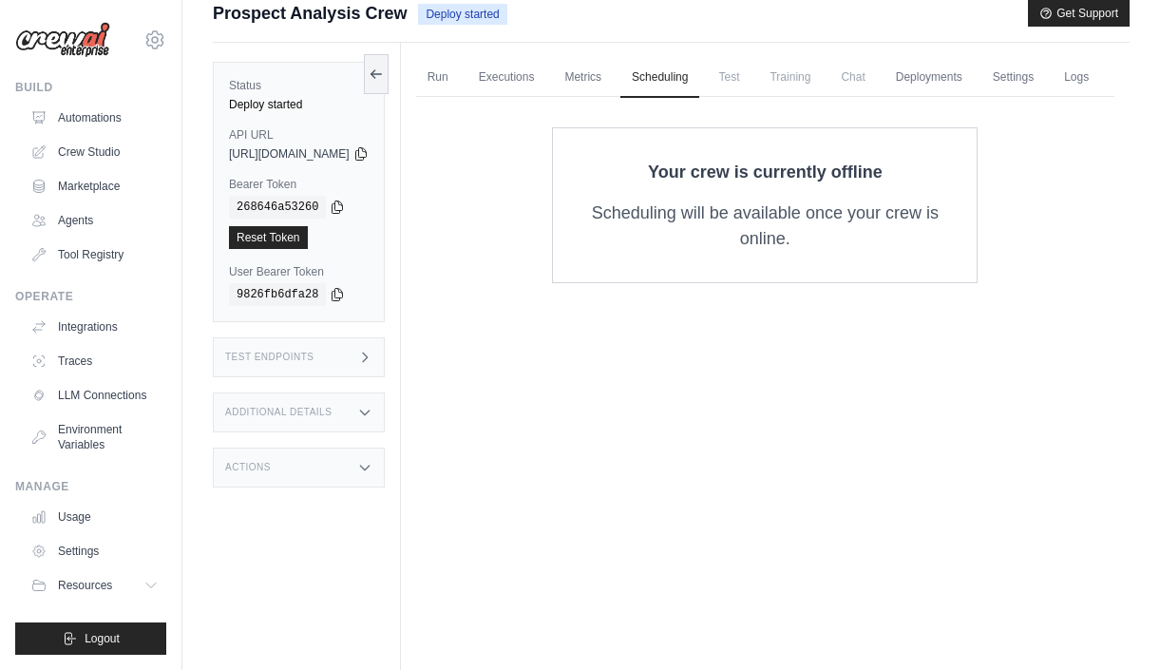
click at [751, 72] on span "Test" at bounding box center [729, 77] width 44 height 38
click at [751, 79] on span "Test" at bounding box center [729, 77] width 44 height 38
click at [822, 77] on span "Training" at bounding box center [790, 77] width 64 height 38
